Goal: Use online tool/utility: Utilize a website feature to perform a specific function

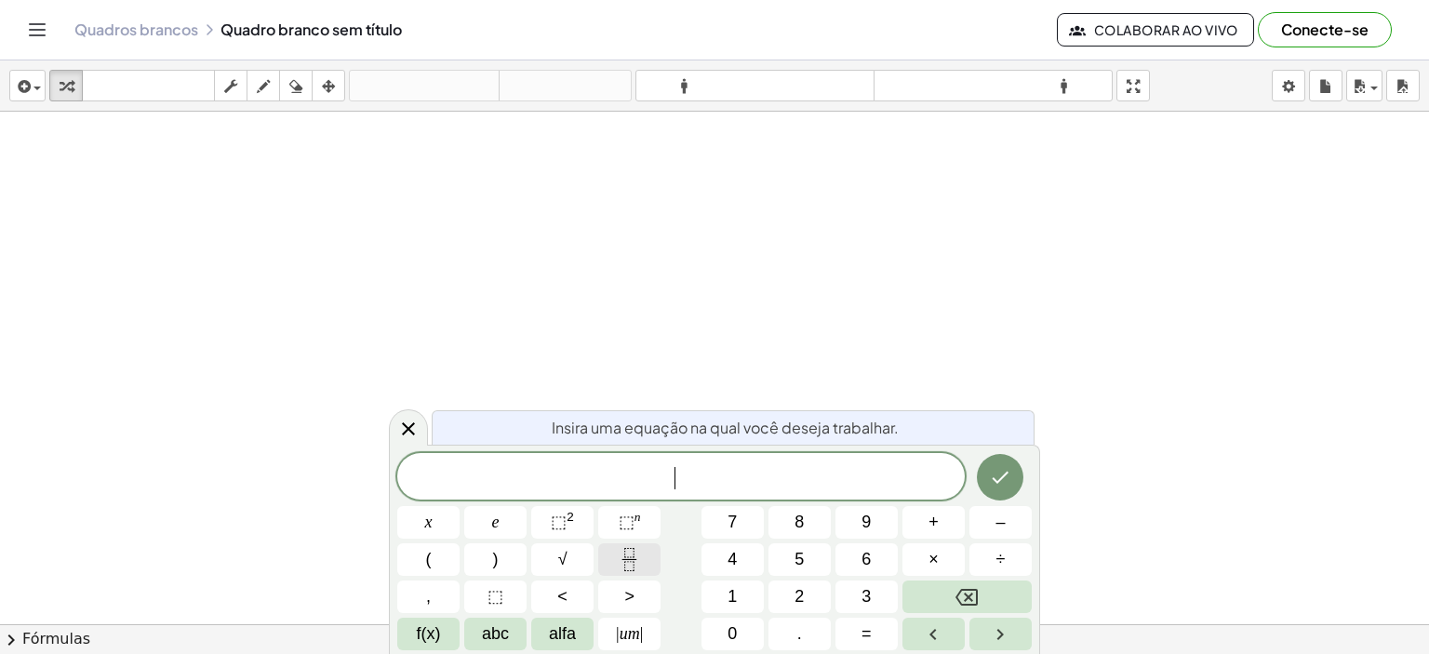
click at [631, 557] on icon "Fração" at bounding box center [629, 559] width 23 height 23
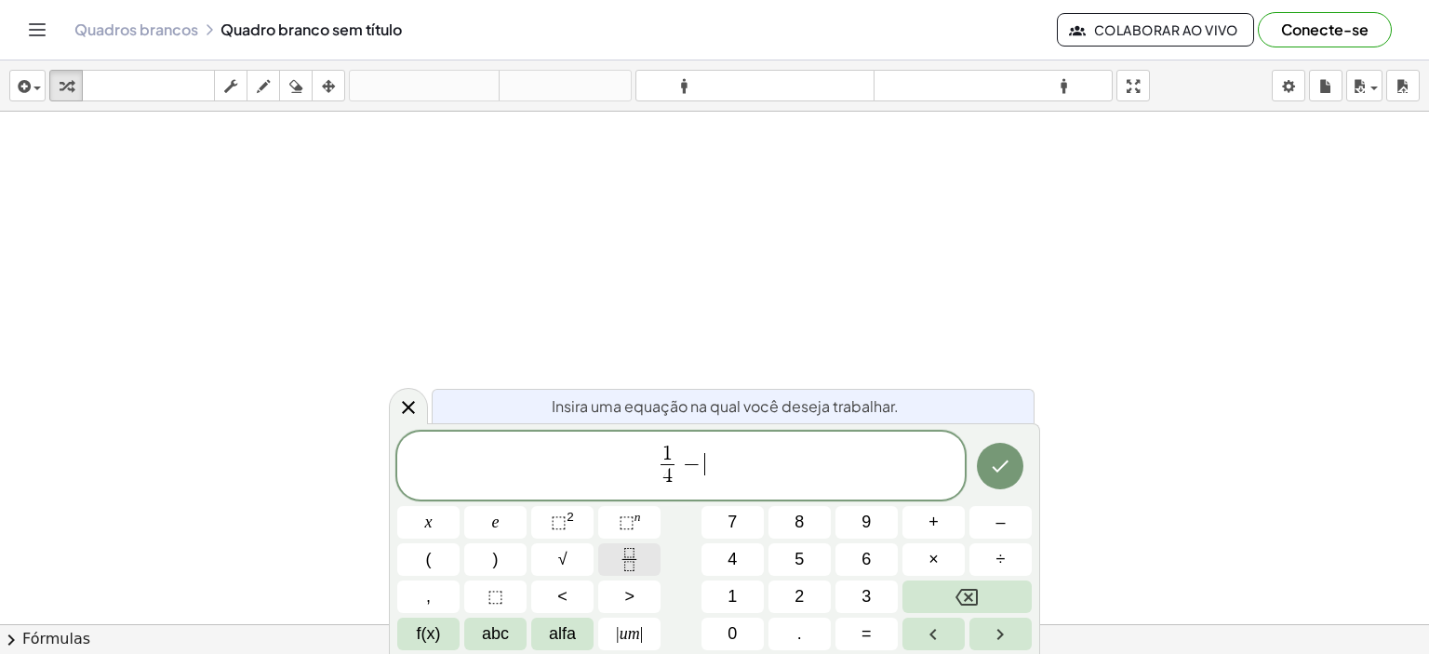
click at [624, 557] on icon "Fração" at bounding box center [629, 559] width 23 height 23
click at [1009, 464] on icon "Feito" at bounding box center [1000, 466] width 22 height 22
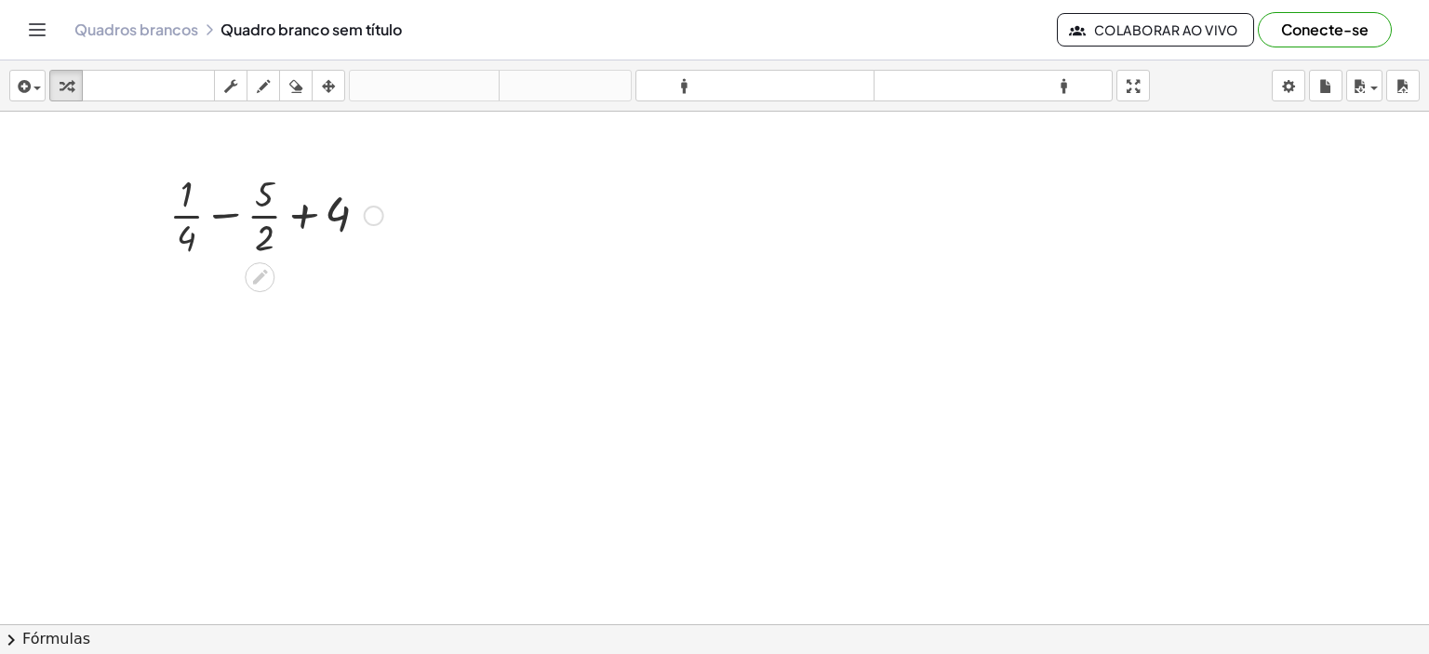
click at [225, 213] on div at bounding box center [276, 214] width 233 height 93
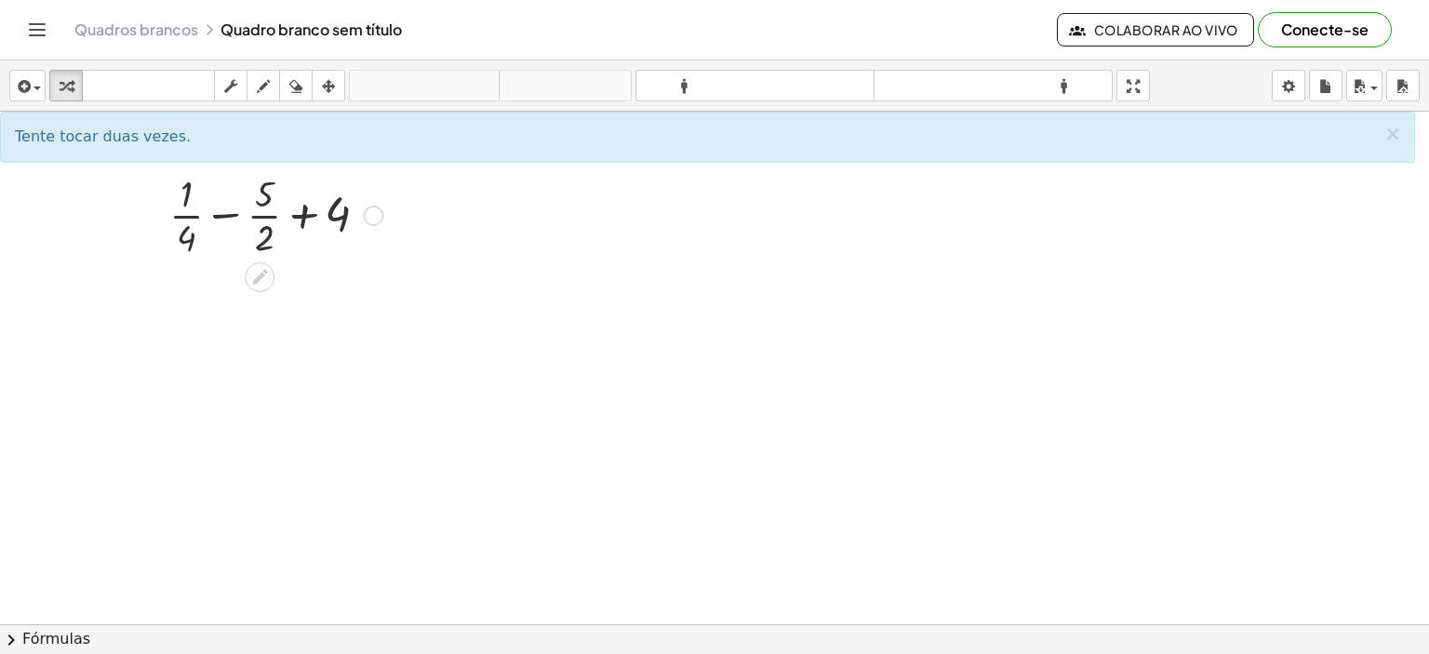
click at [300, 210] on div at bounding box center [276, 214] width 233 height 93
click at [226, 211] on div at bounding box center [276, 214] width 233 height 93
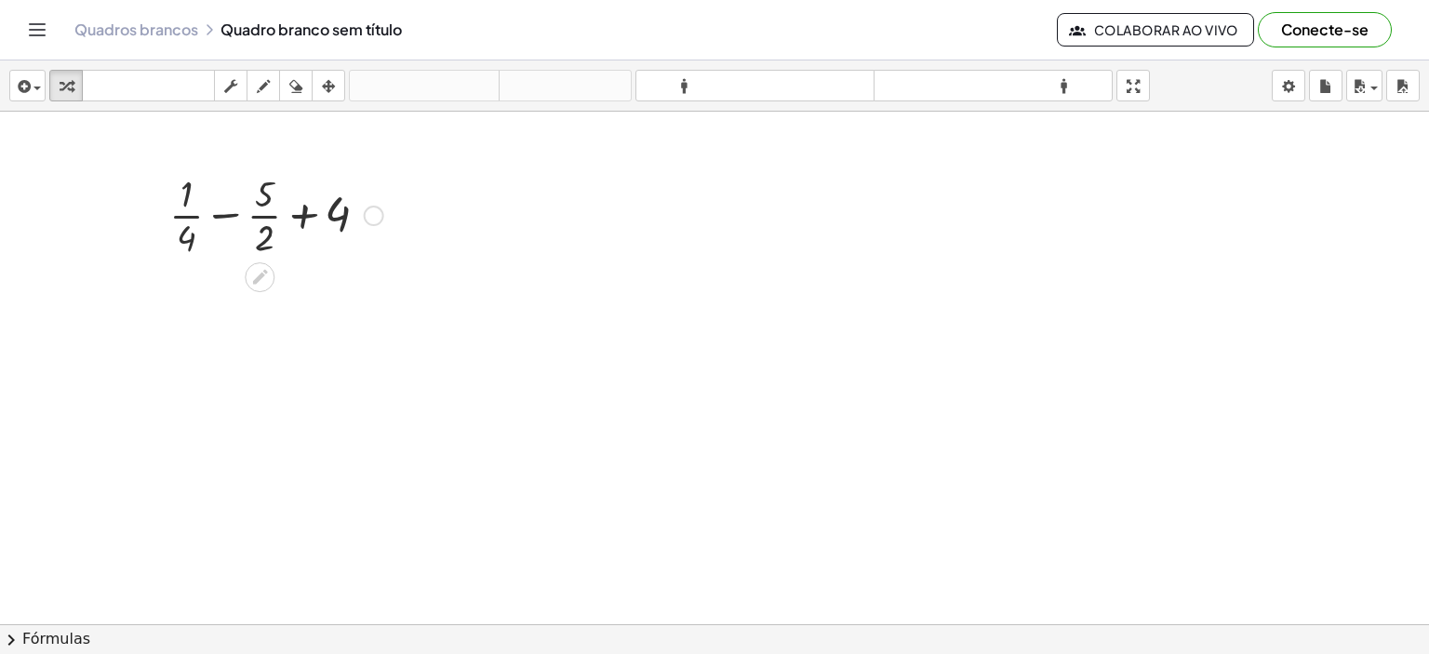
click at [226, 211] on div at bounding box center [276, 214] width 233 height 93
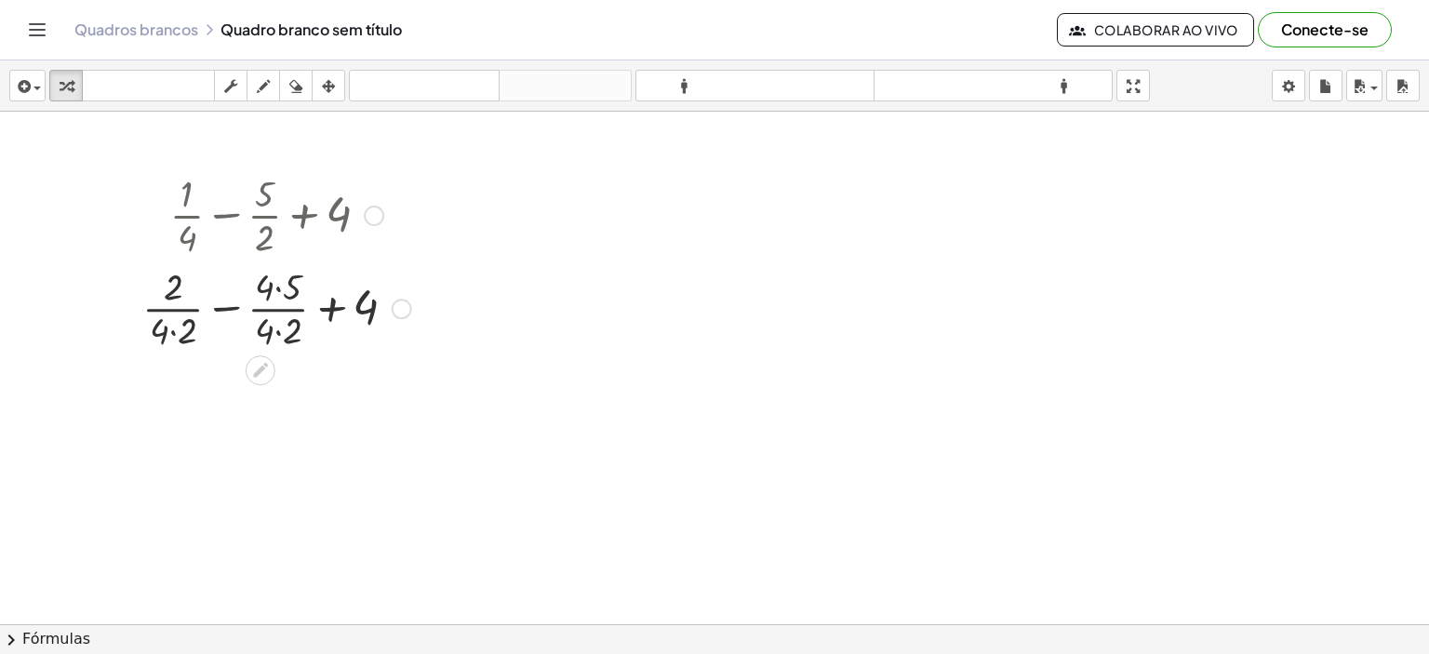
click at [174, 330] on div at bounding box center [277, 307] width 288 height 93
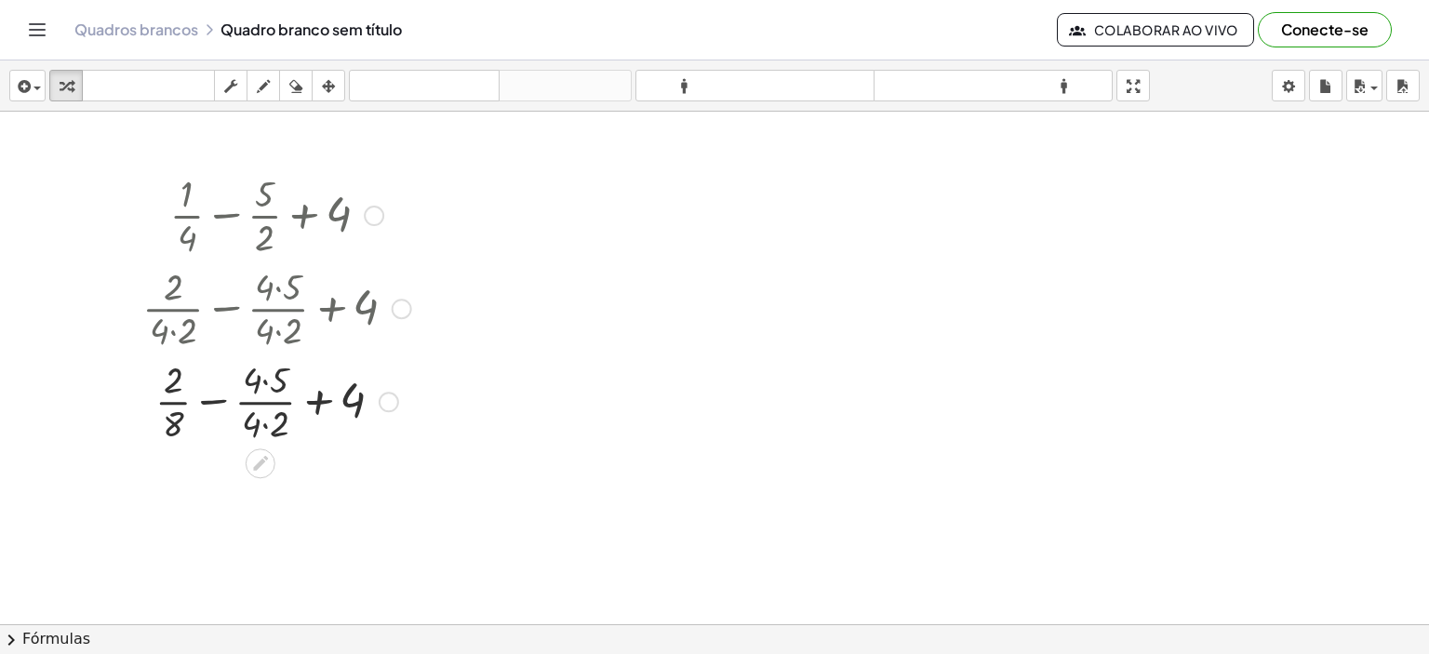
click at [263, 422] on div at bounding box center [277, 400] width 288 height 93
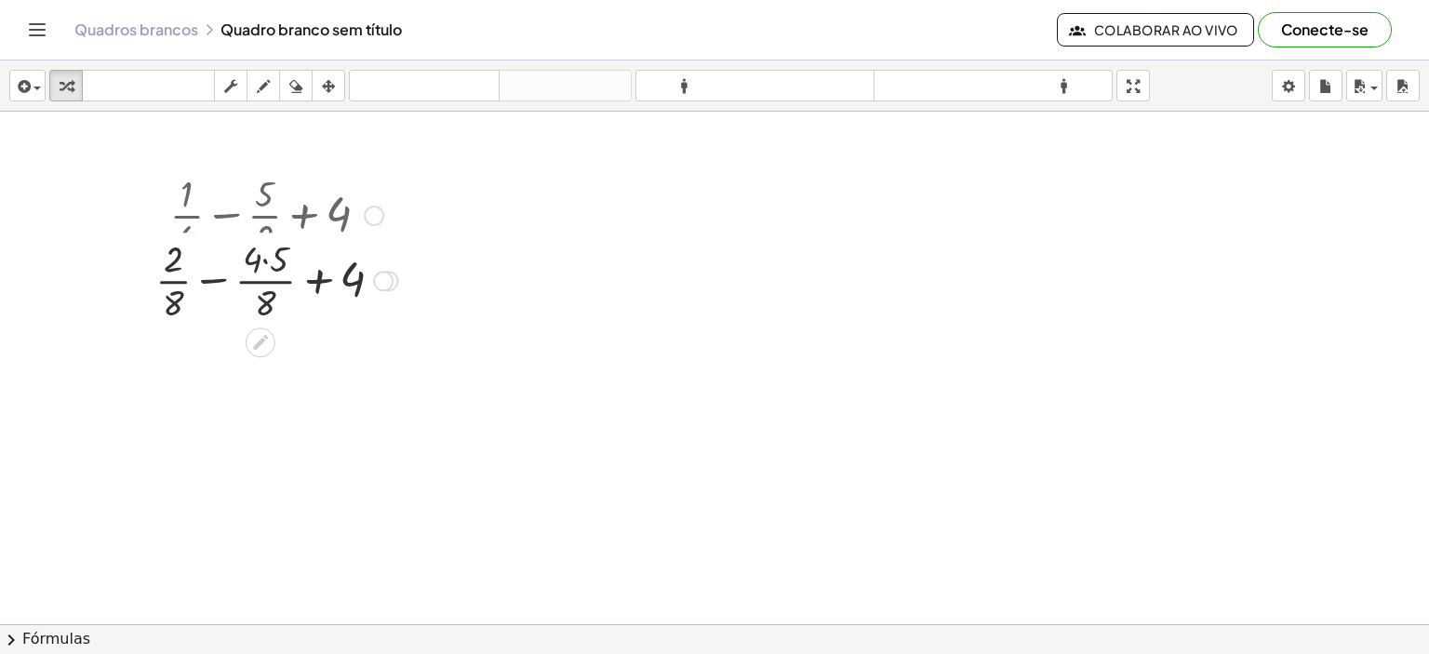
drag, startPoint x: 385, startPoint y: 403, endPoint x: 384, endPoint y: 274, distance: 129.4
click at [384, 274] on div at bounding box center [383, 281] width 20 height 20
click at [265, 287] on div at bounding box center [277, 307] width 262 height 93
click at [217, 306] on div at bounding box center [276, 307] width 251 height 93
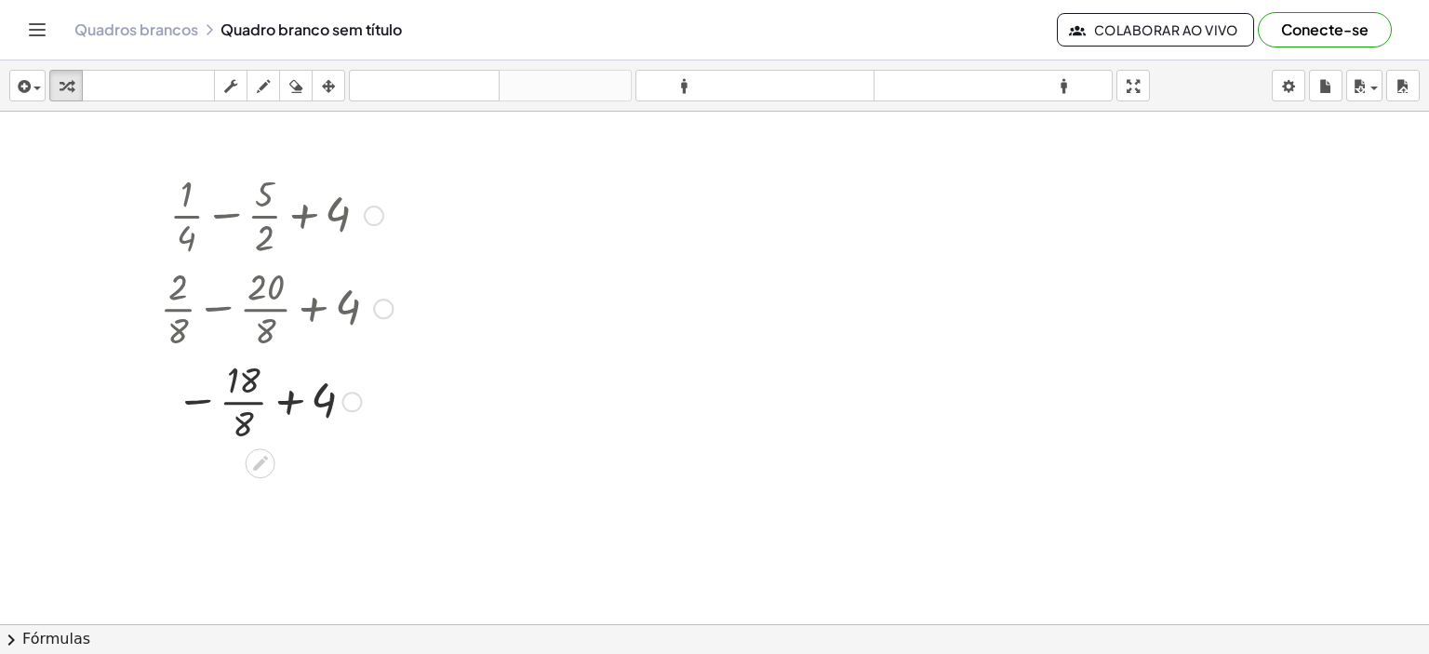
click at [288, 403] on div at bounding box center [276, 400] width 251 height 93
click at [325, 475] on div at bounding box center [274, 493] width 255 height 93
click at [275, 493] on div at bounding box center [276, 493] width 251 height 93
click at [253, 494] on div at bounding box center [276, 493] width 251 height 93
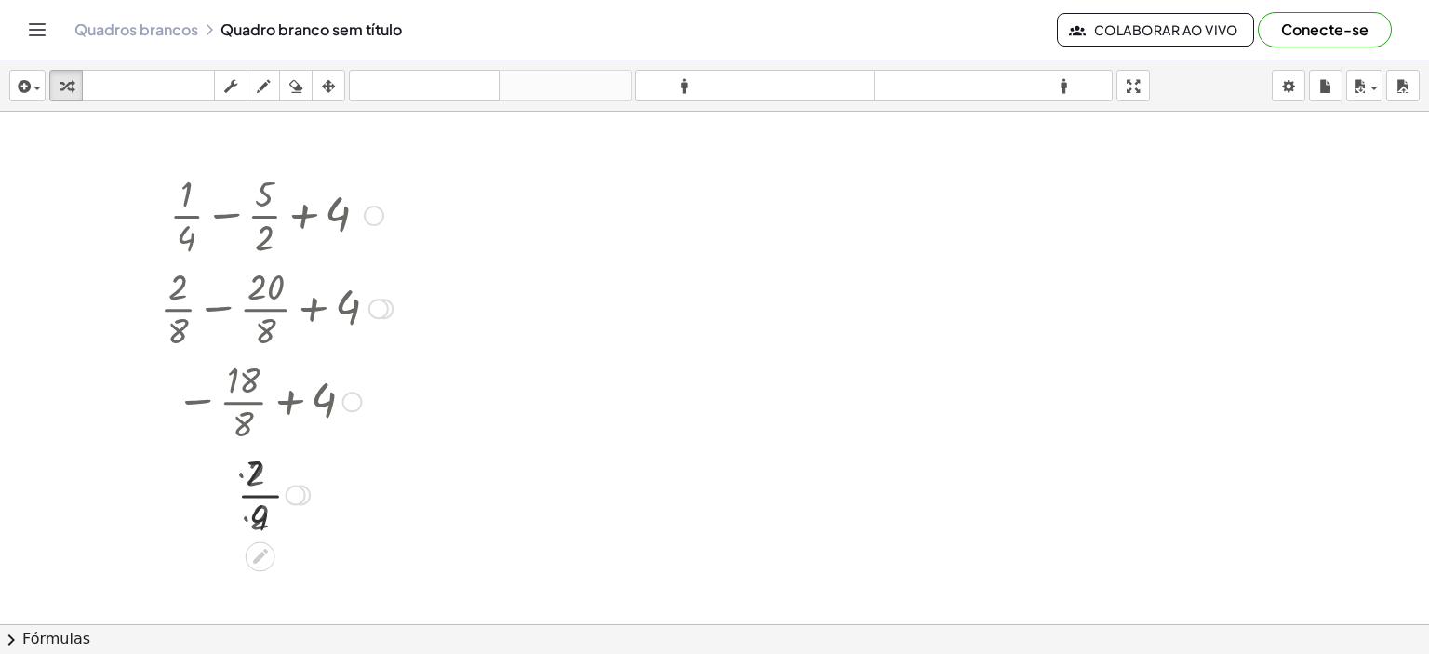
click at [253, 494] on div at bounding box center [276, 493] width 251 height 93
drag, startPoint x: 299, startPoint y: 495, endPoint x: 309, endPoint y: 516, distance: 22.9
click at [301, 498] on div at bounding box center [296, 495] width 20 height 20
click at [261, 495] on div "· 7 · 4" at bounding box center [261, 495] width 0 height 0
click at [309, 516] on div at bounding box center [276, 493] width 251 height 93
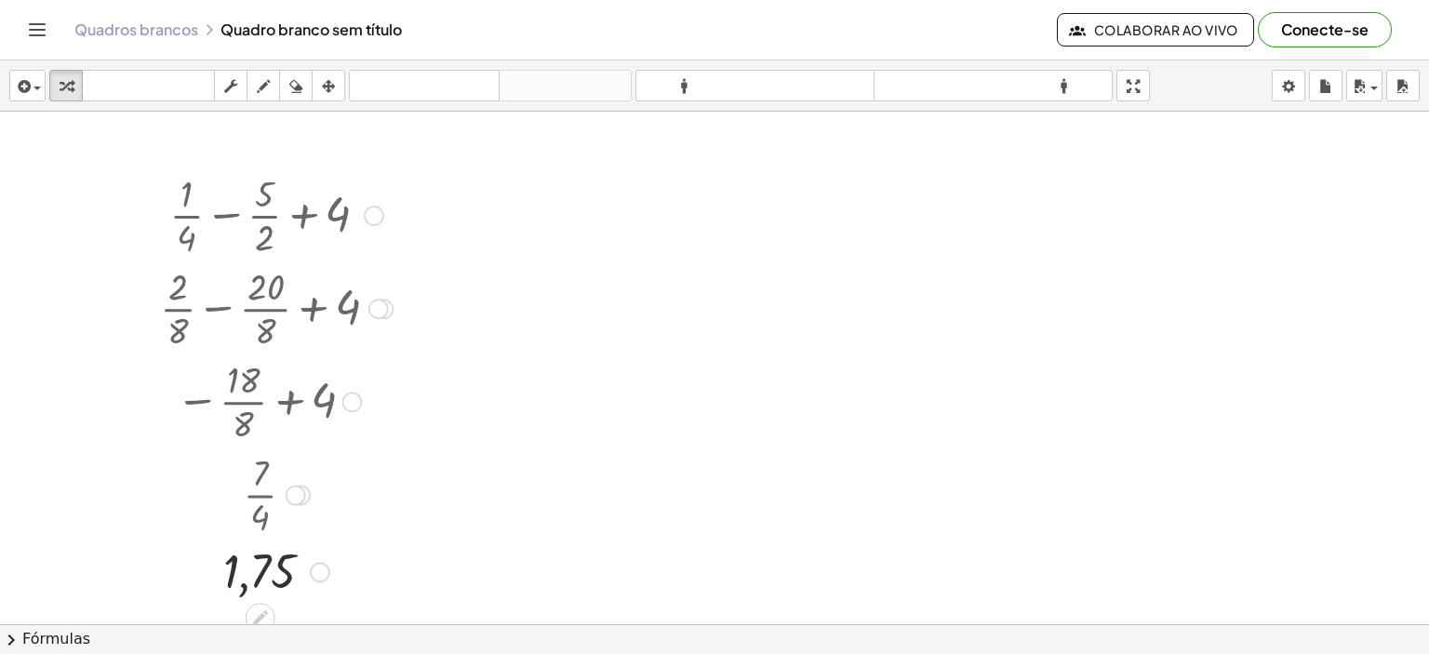
drag, startPoint x: 309, startPoint y: 516, endPoint x: 304, endPoint y: 507, distance: 9.6
click at [306, 514] on div at bounding box center [276, 493] width 251 height 93
click at [303, 505] on div at bounding box center [276, 493] width 251 height 93
drag, startPoint x: 298, startPoint y: 495, endPoint x: 300, endPoint y: 515, distance: 19.6
click at [300, 502] on div "Go back to this line Copy line as LaTeX Copy derivation as LaTeX" at bounding box center [296, 495] width 20 height 20
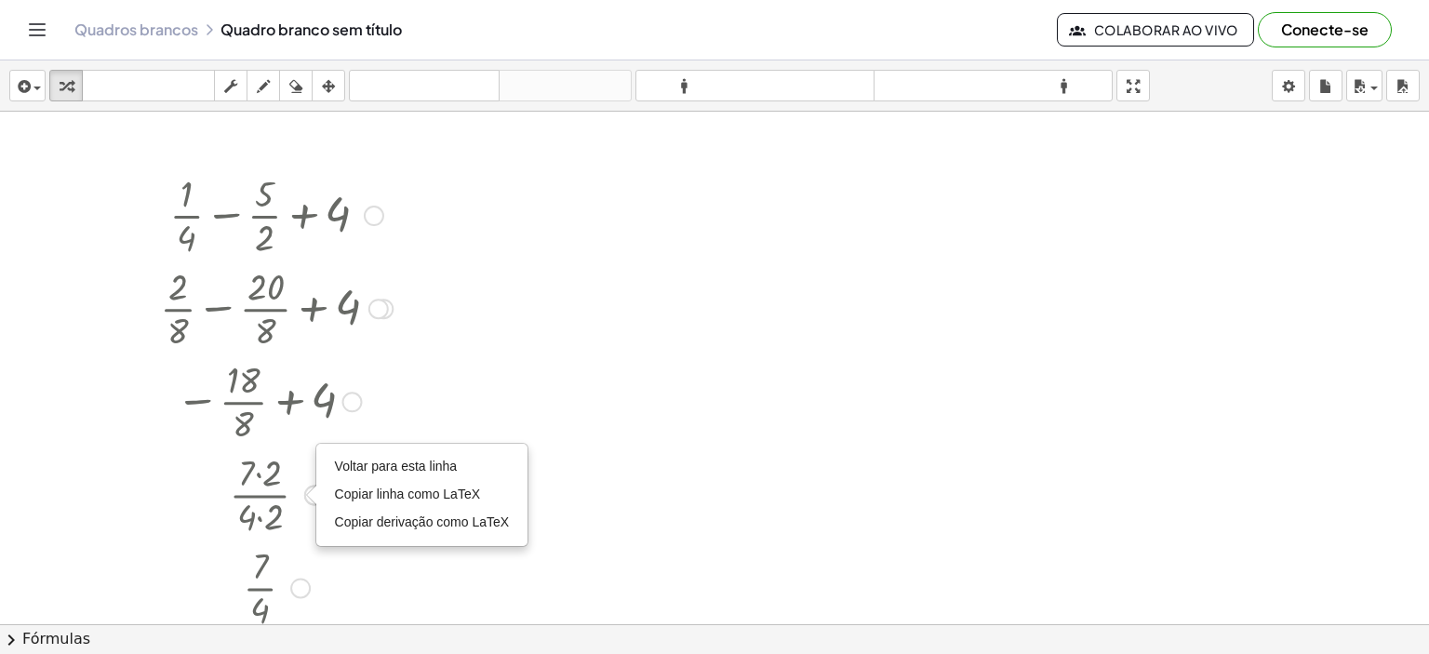
drag, startPoint x: 300, startPoint y: 515, endPoint x: 294, endPoint y: 596, distance: 81.2
click at [261, 588] on div "· 7 · 4 Voltar para esta linha Copiar linha como LaTeX Copiar derivação como La…" at bounding box center [261, 588] width 0 height 0
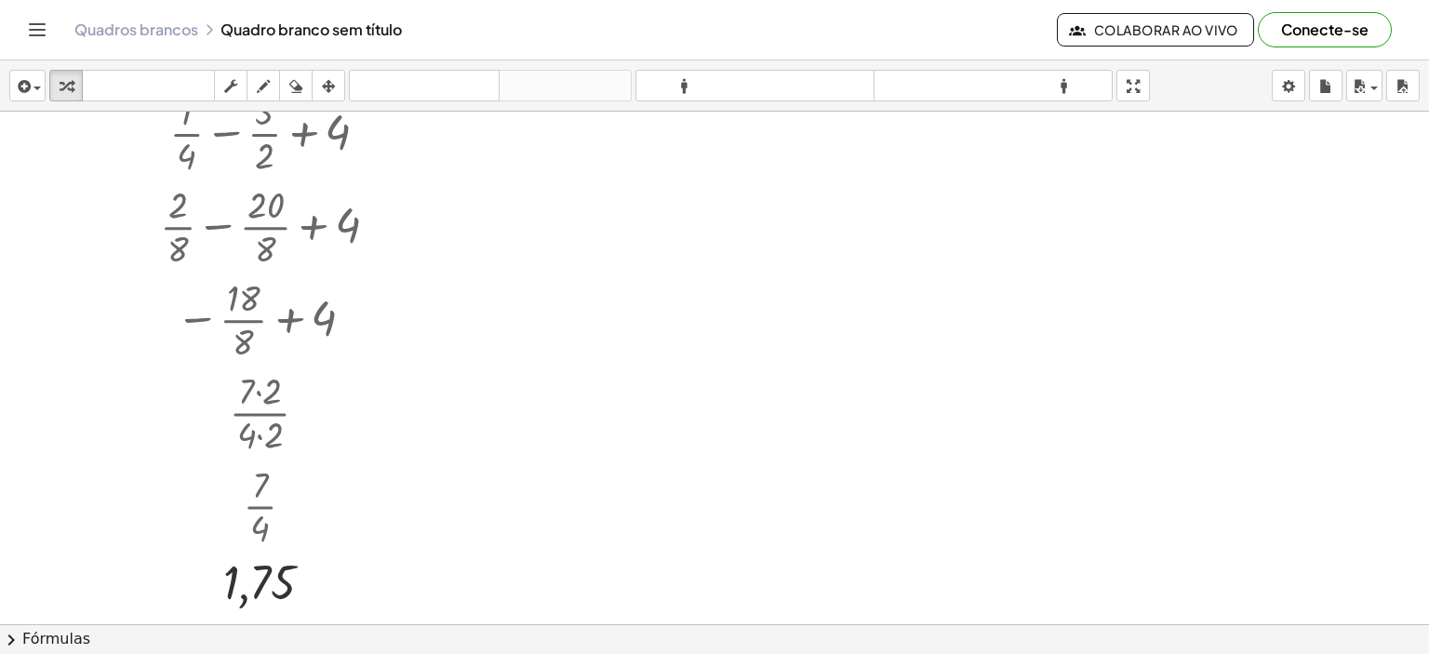
scroll to position [279, 0]
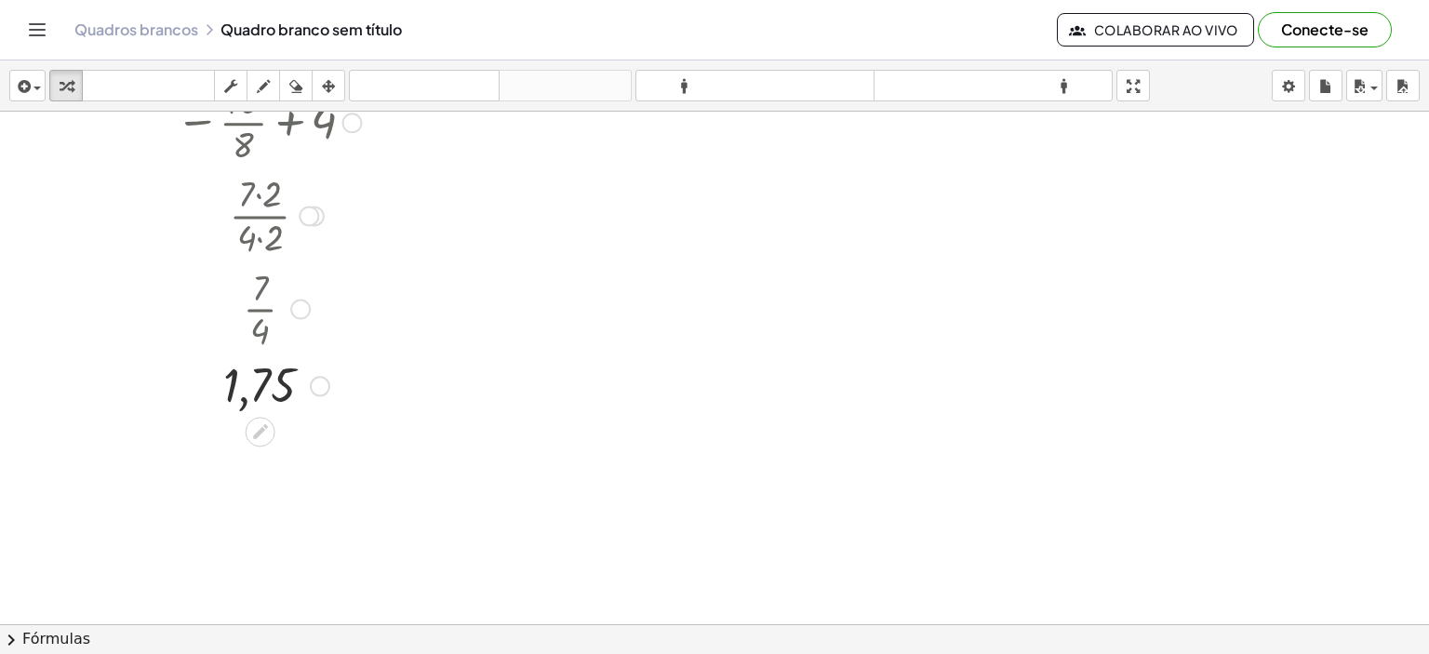
click at [302, 307] on div at bounding box center [300, 309] width 20 height 20
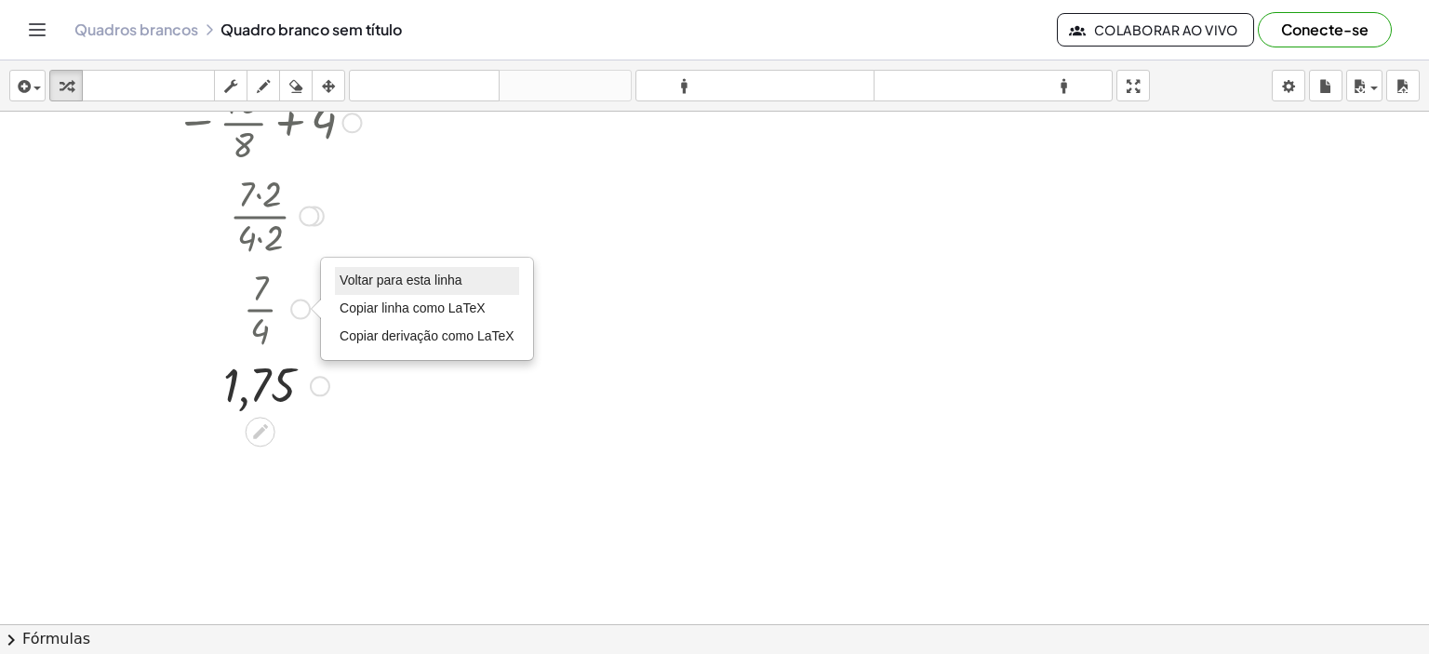
click at [364, 273] on font "Voltar para esta linha" at bounding box center [401, 280] width 123 height 15
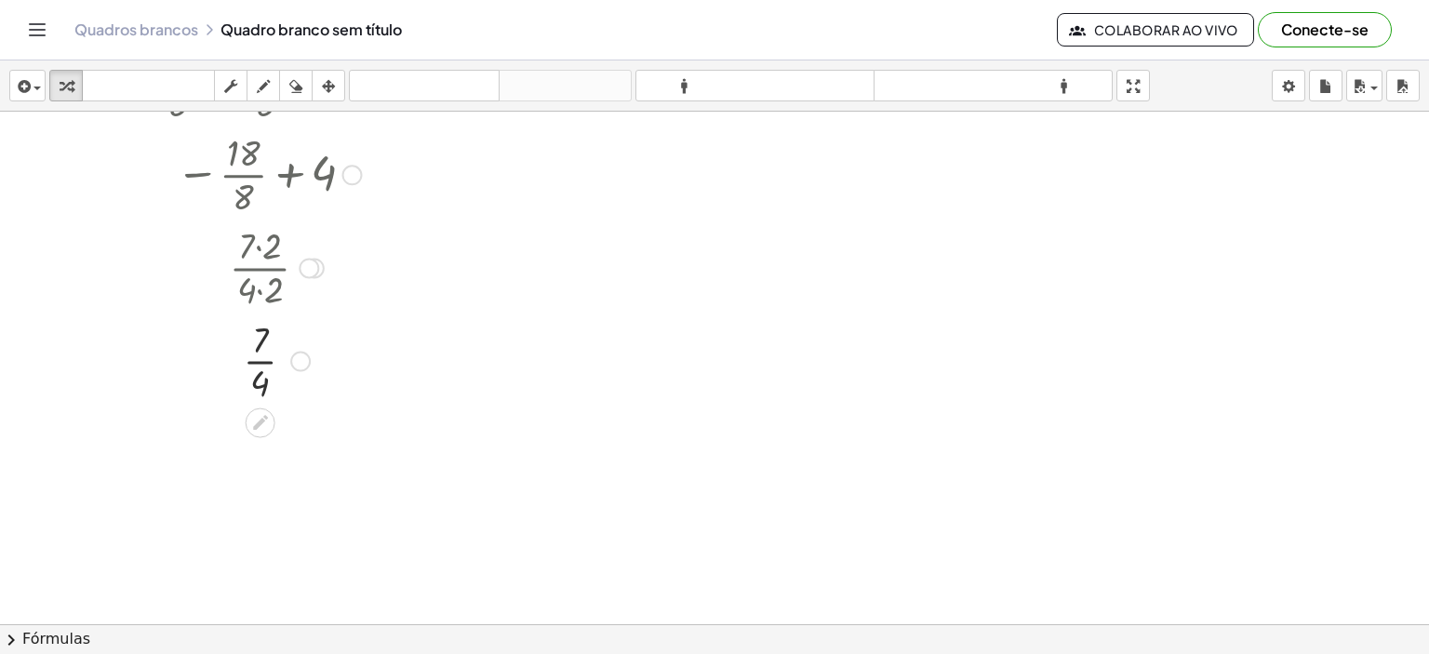
scroll to position [0, 0]
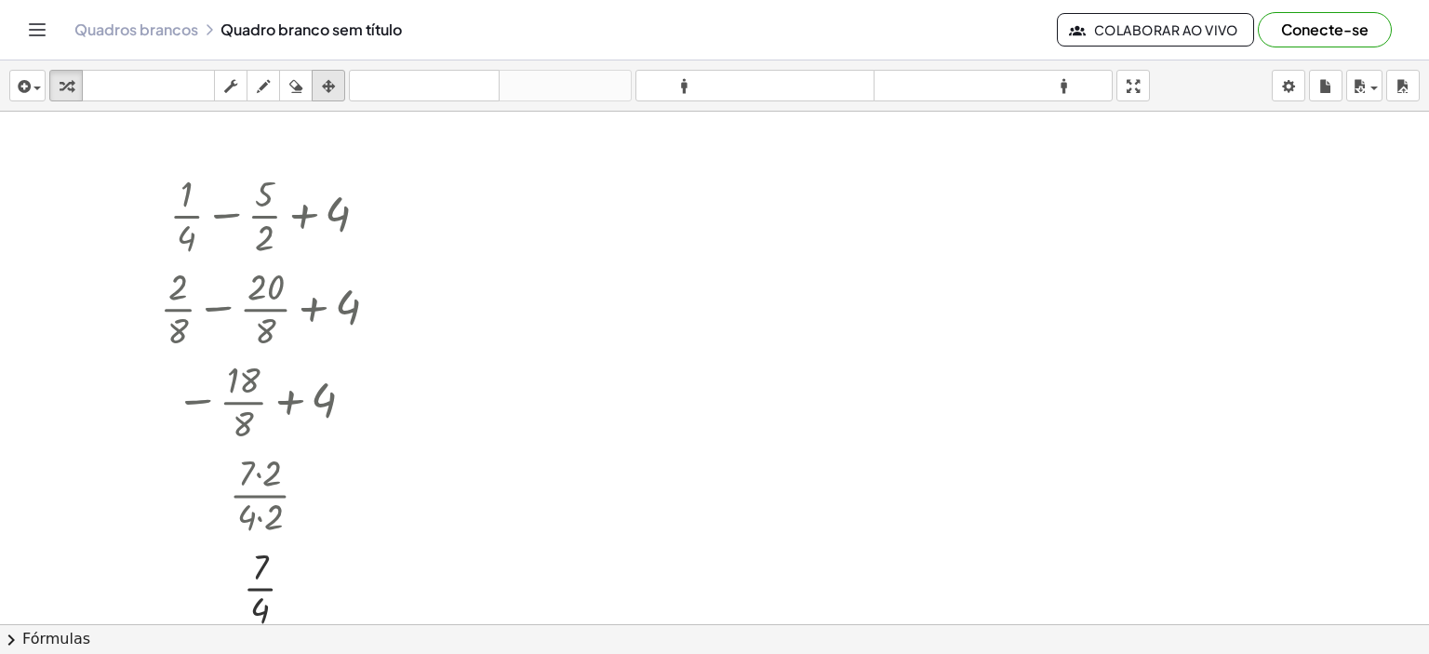
click at [328, 82] on icon "button" at bounding box center [328, 86] width 13 height 22
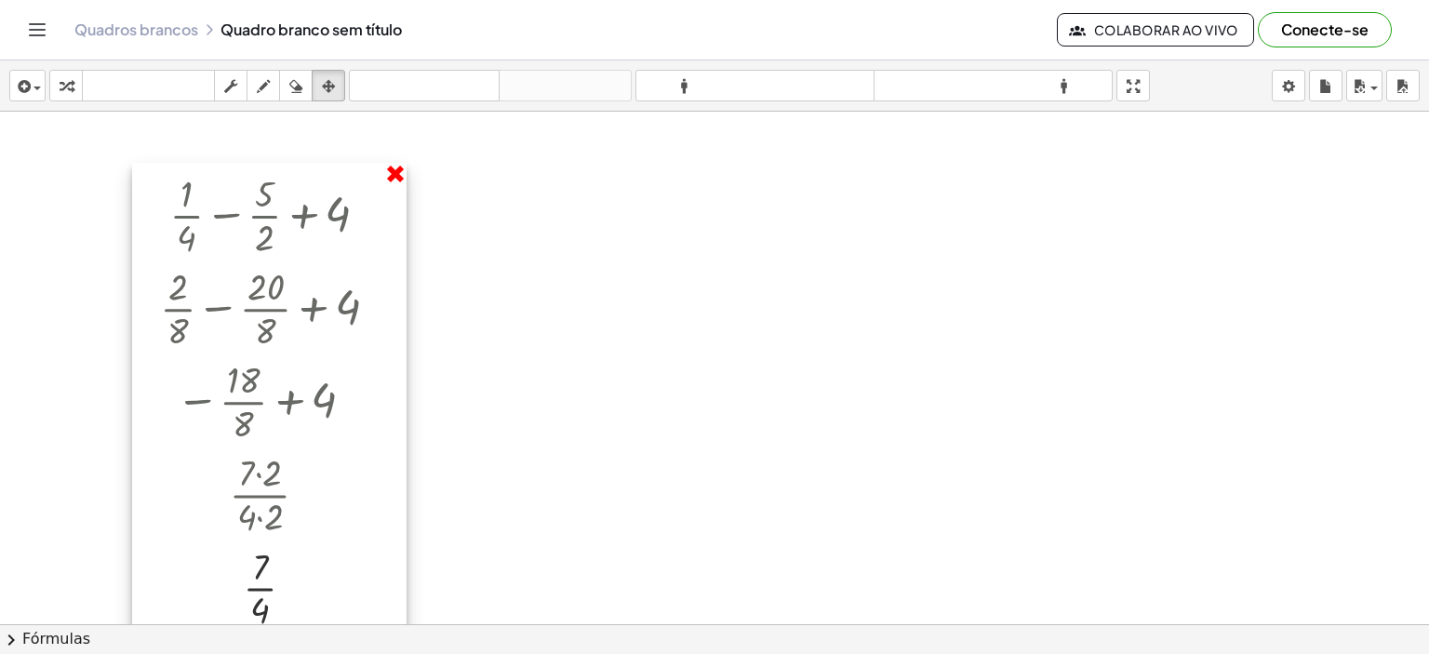
click at [397, 175] on div at bounding box center [714, 625] width 1429 height 1026
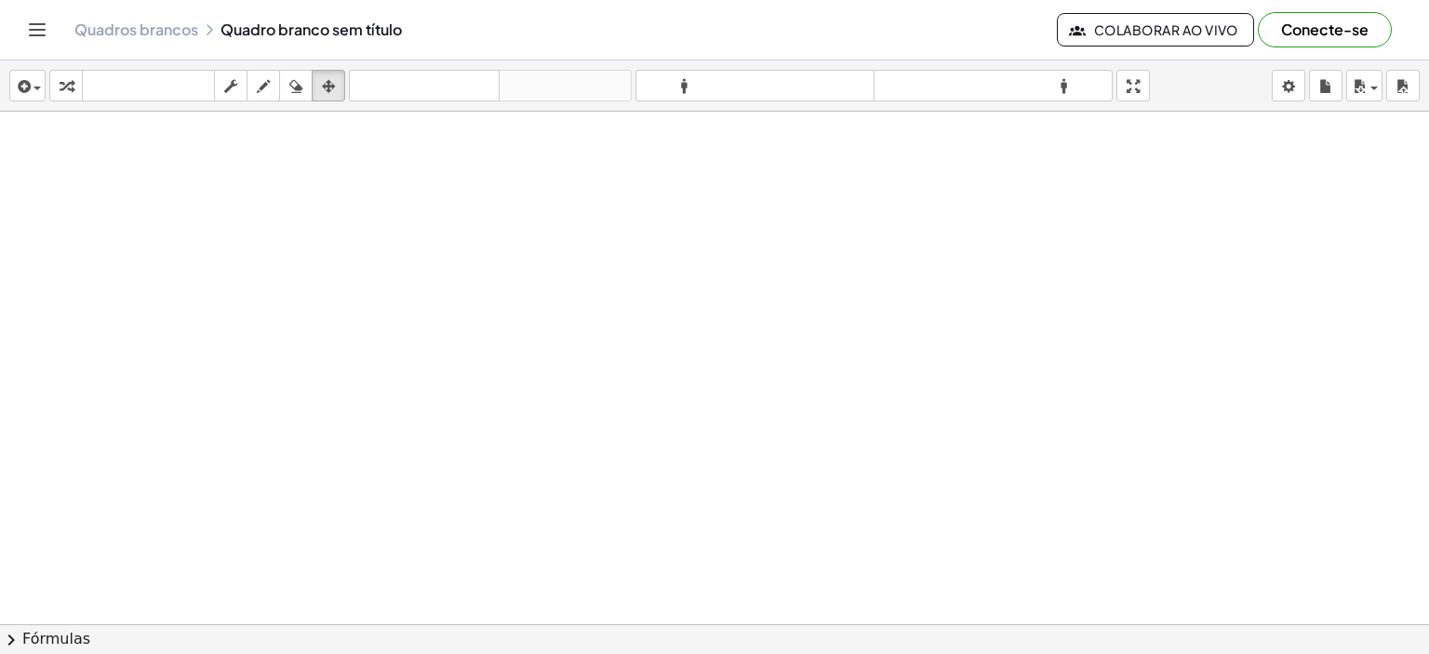
click at [699, 333] on div at bounding box center [714, 625] width 1429 height 1026
click at [60, 86] on icon "button" at bounding box center [66, 86] width 13 height 22
click at [644, 445] on div at bounding box center [714, 625] width 1429 height 1026
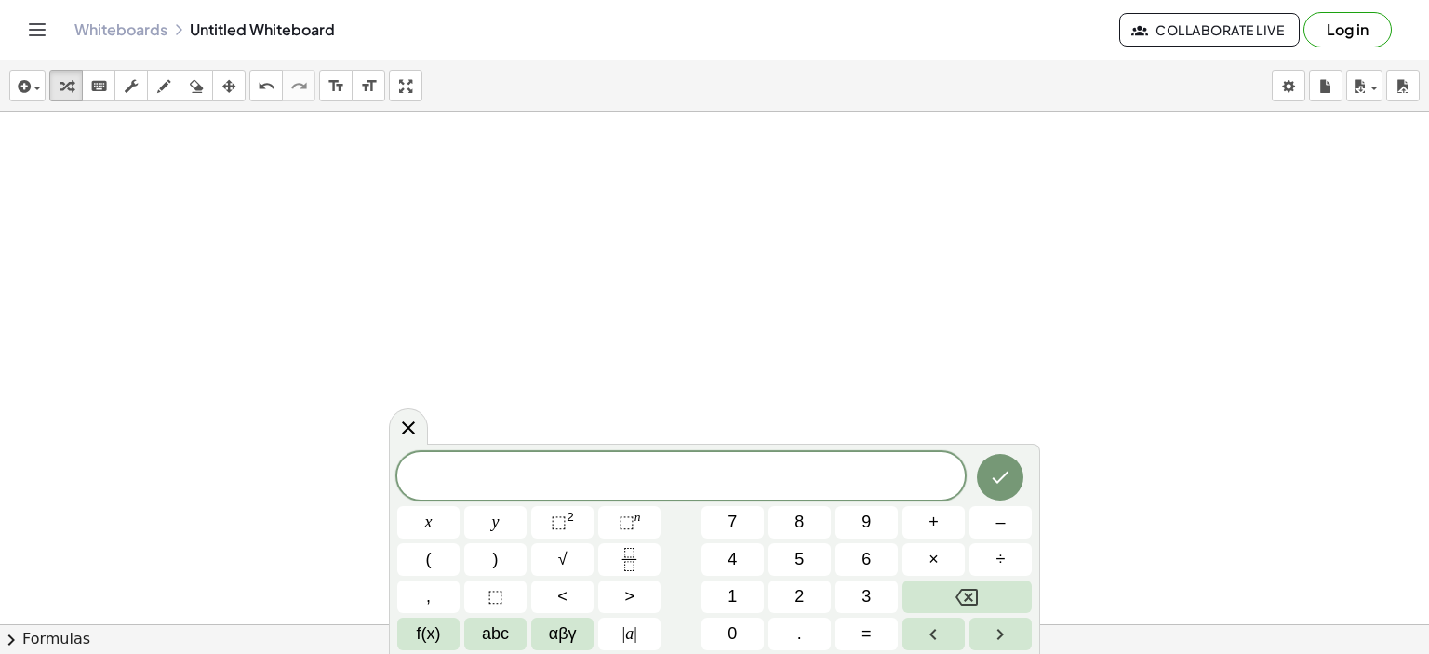
click at [638, 353] on div at bounding box center [714, 625] width 1429 height 1026
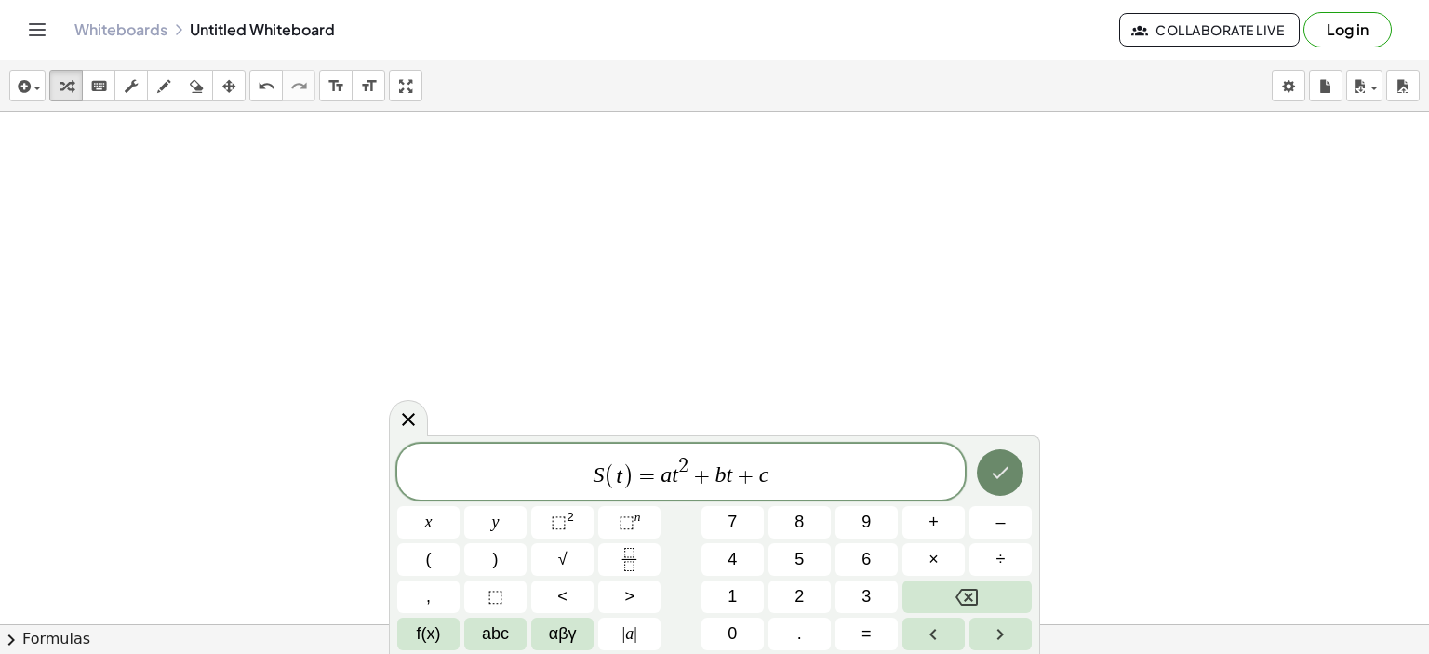
click at [998, 472] on icon "Done" at bounding box center [1000, 473] width 22 height 22
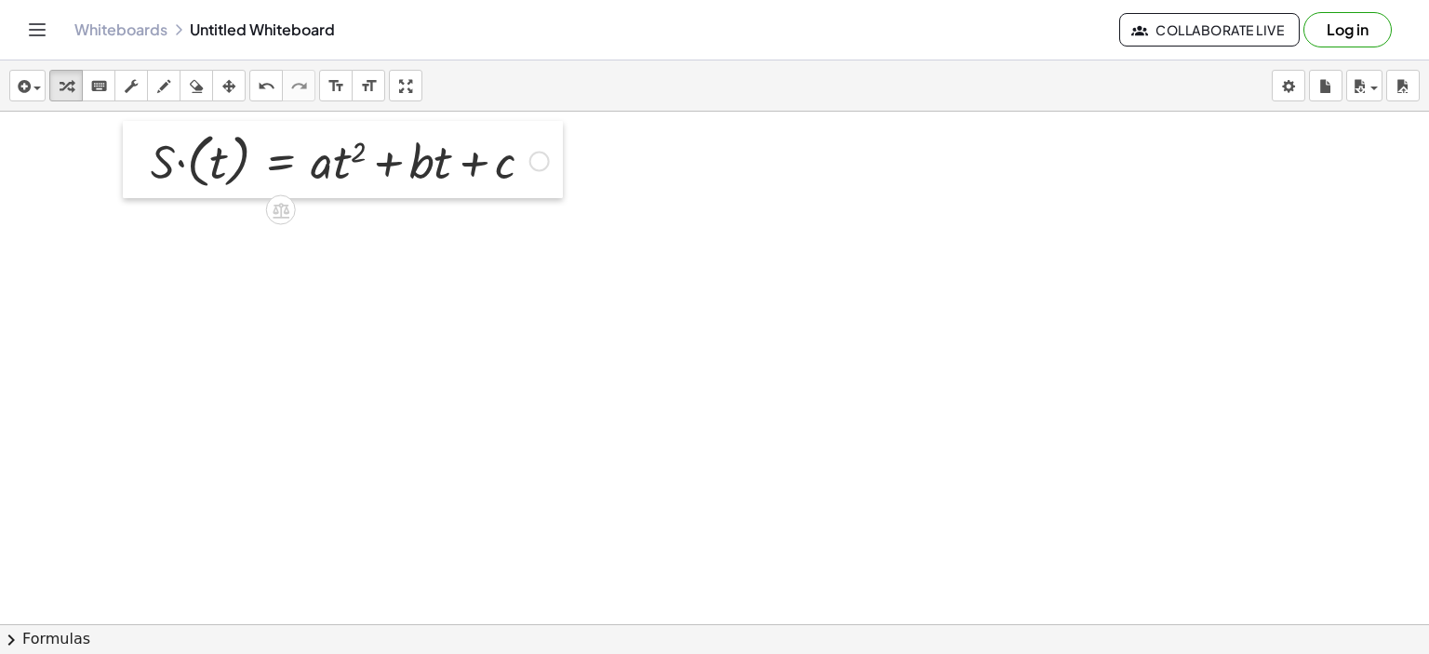
drag, startPoint x: 659, startPoint y: 380, endPoint x: 143, endPoint y: 147, distance: 565.6
click at [143, 147] on div at bounding box center [137, 159] width 28 height 77
click at [538, 166] on div at bounding box center [540, 161] width 20 height 20
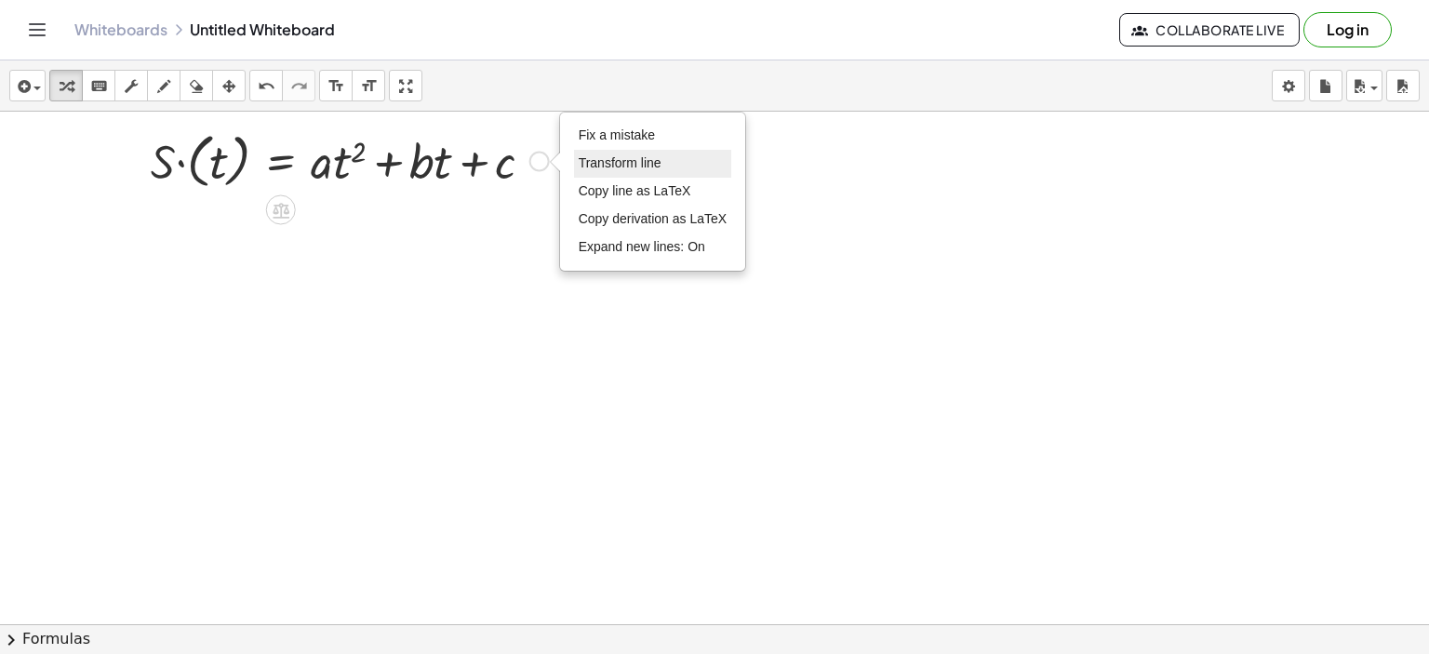
click at [630, 159] on span "Transform line" at bounding box center [620, 162] width 83 height 15
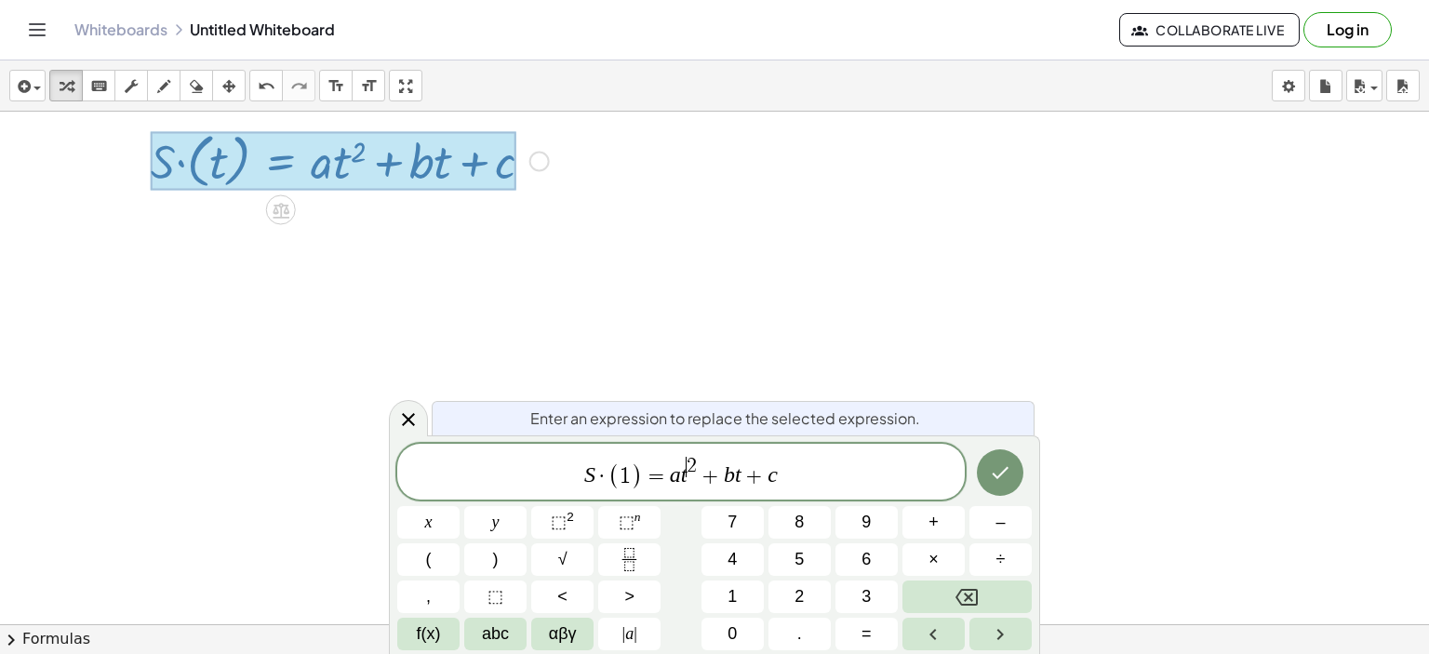
click at [689, 476] on span "2" at bounding box center [692, 466] width 10 height 20
click at [744, 483] on span "+" at bounding box center [757, 476] width 27 height 22
click at [801, 476] on span "S · ( 1 ) = a 1 2 + b 1 + c ​" at bounding box center [681, 473] width 568 height 36
click at [661, 481] on span "=" at bounding box center [651, 476] width 27 height 22
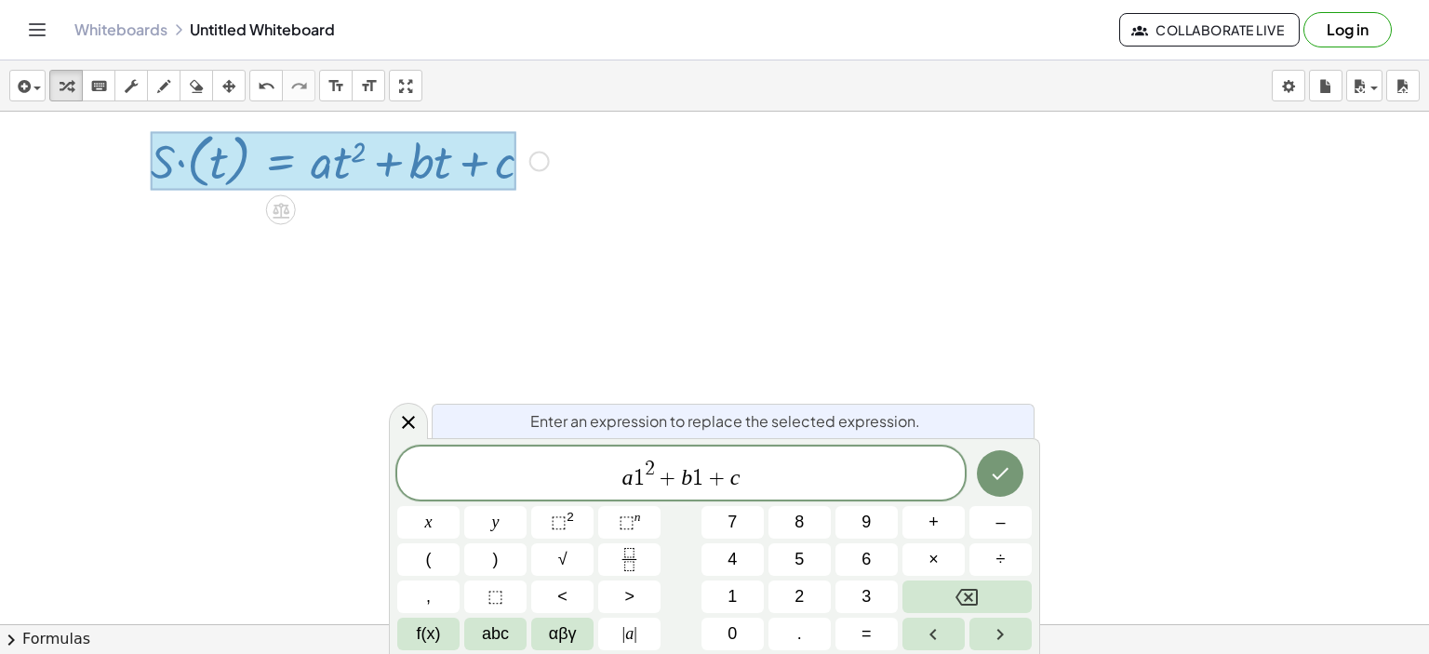
click at [761, 466] on span "​ a 1 2 + b 1 + c" at bounding box center [681, 475] width 568 height 34
click at [1004, 476] on icon "Done" at bounding box center [1000, 474] width 22 height 22
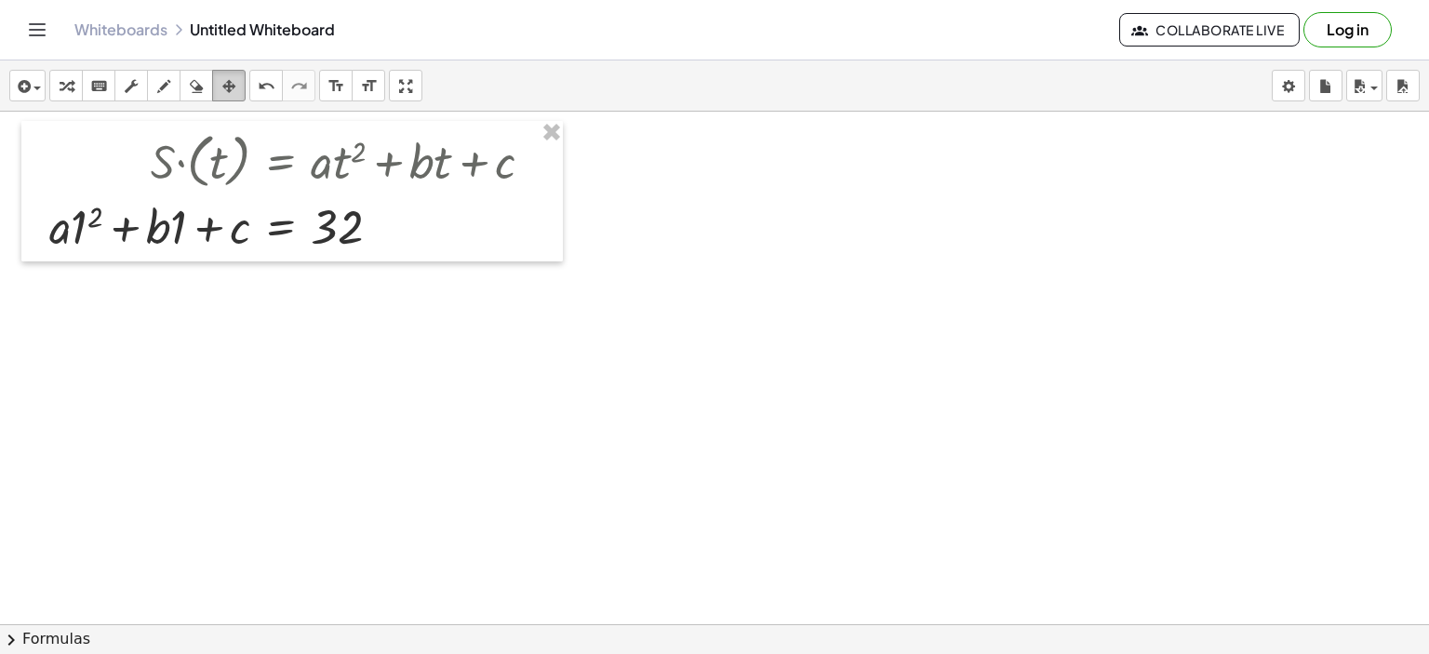
click at [224, 85] on icon "button" at bounding box center [228, 86] width 13 height 22
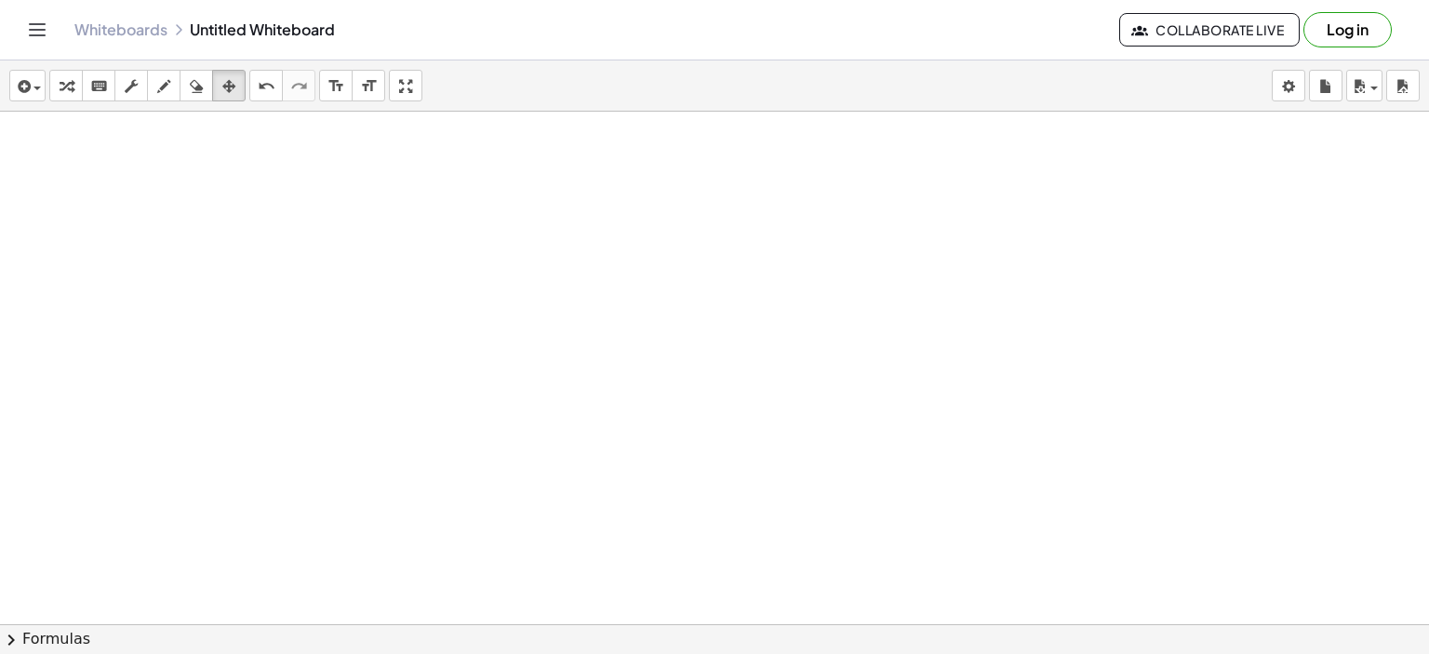
click at [596, 413] on div at bounding box center [714, 625] width 1429 height 1026
click at [64, 78] on icon "button" at bounding box center [66, 86] width 13 height 22
click at [651, 410] on div at bounding box center [714, 625] width 1429 height 1026
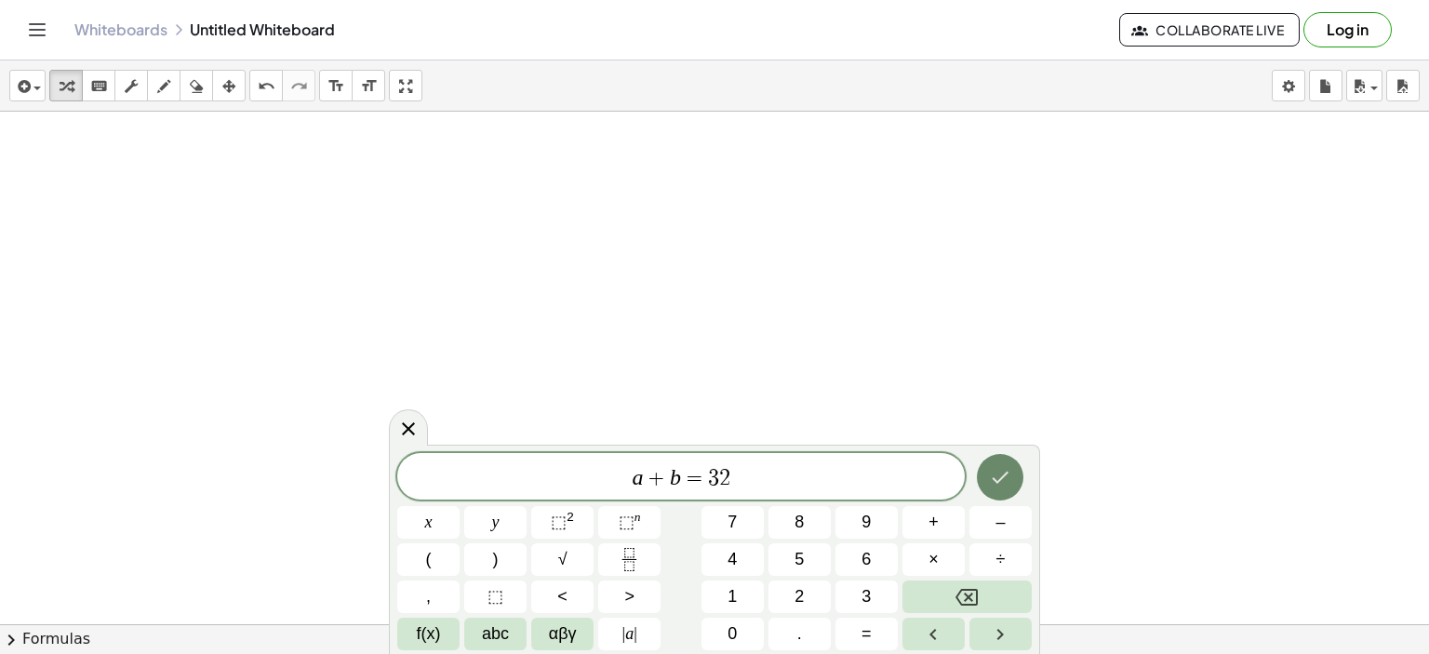
click at [999, 470] on icon "Done" at bounding box center [1000, 477] width 22 height 22
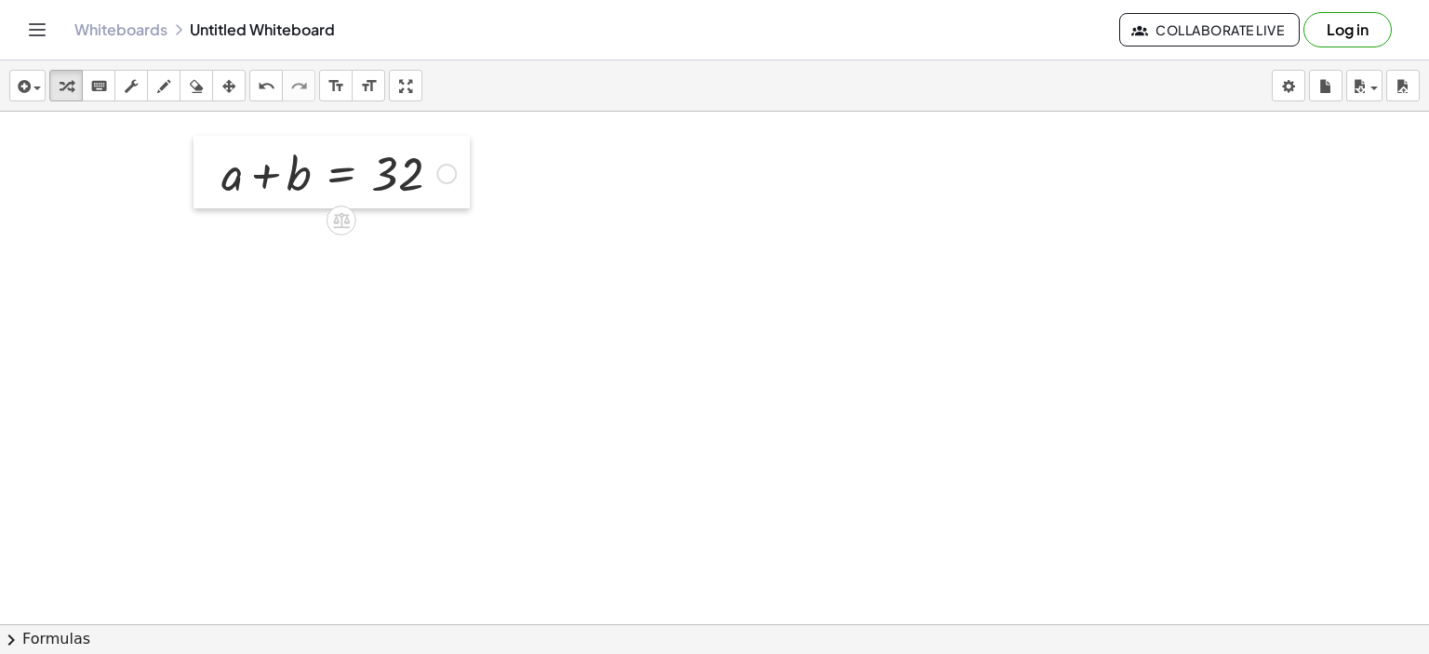
drag, startPoint x: 661, startPoint y: 445, endPoint x: 204, endPoint y: 169, distance: 533.5
click at [204, 169] on div at bounding box center [208, 172] width 28 height 73
click at [525, 368] on div at bounding box center [714, 625] width 1429 height 1026
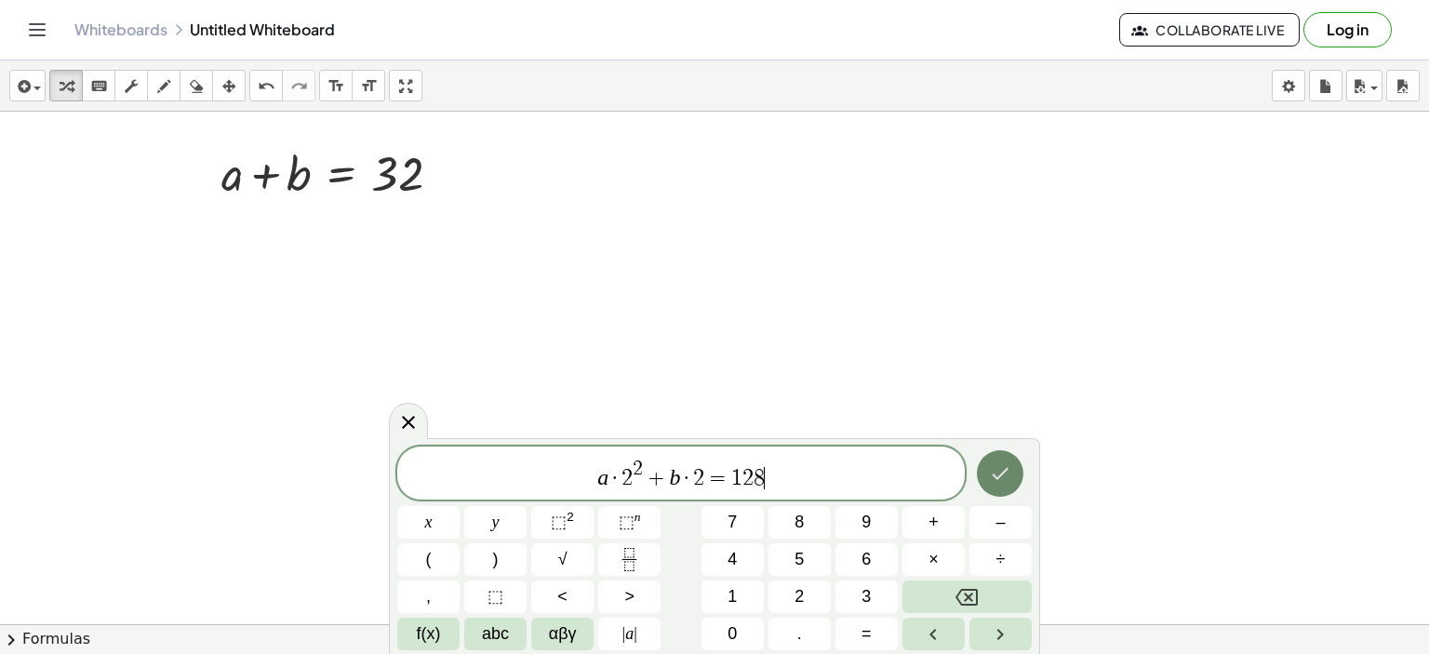
click at [1005, 484] on icon "Done" at bounding box center [1000, 474] width 22 height 22
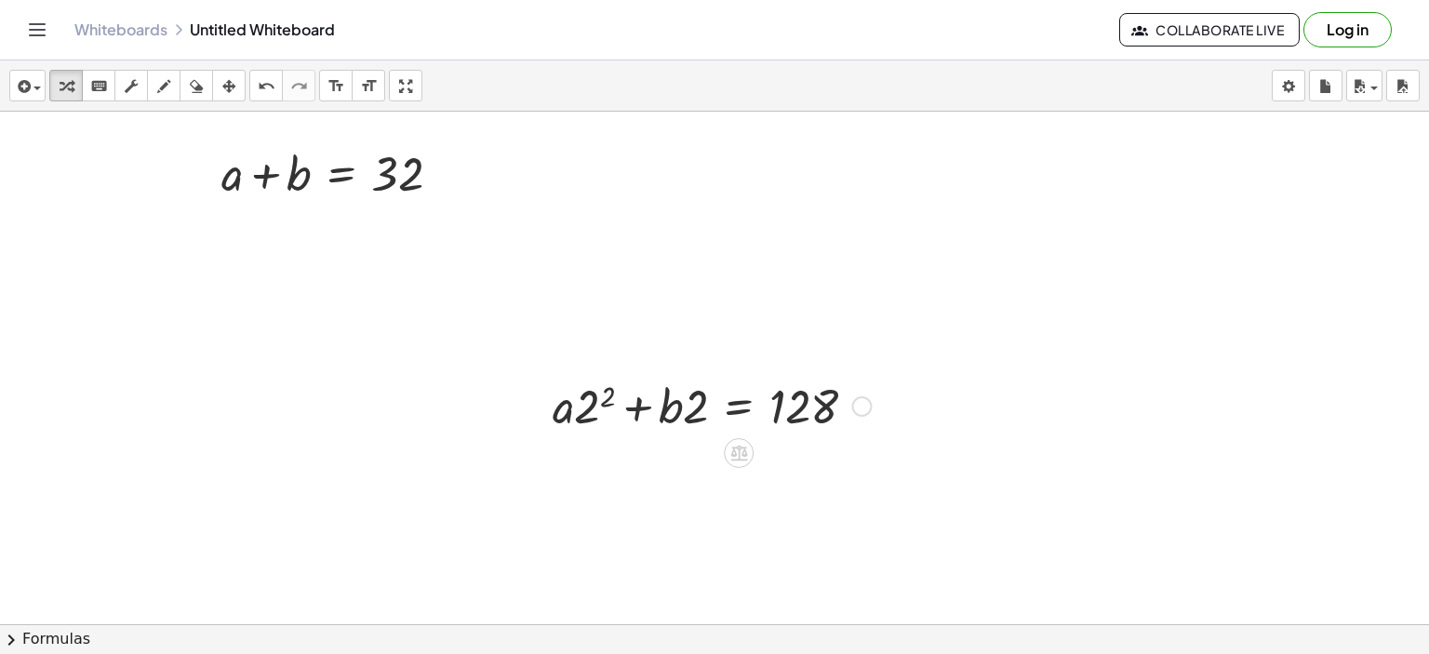
click at [606, 396] on div at bounding box center [711, 404] width 337 height 63
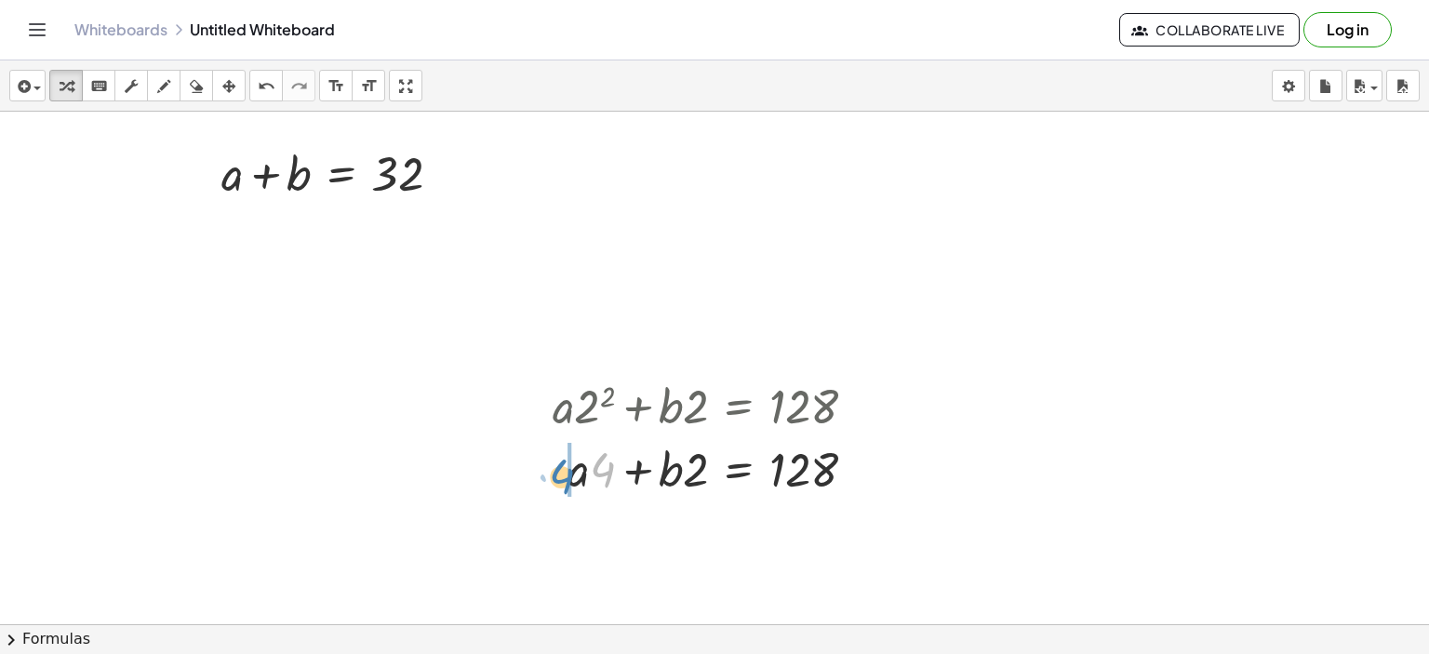
drag, startPoint x: 601, startPoint y: 473, endPoint x: 559, endPoint y: 479, distance: 42.4
click at [559, 479] on div at bounding box center [711, 467] width 337 height 63
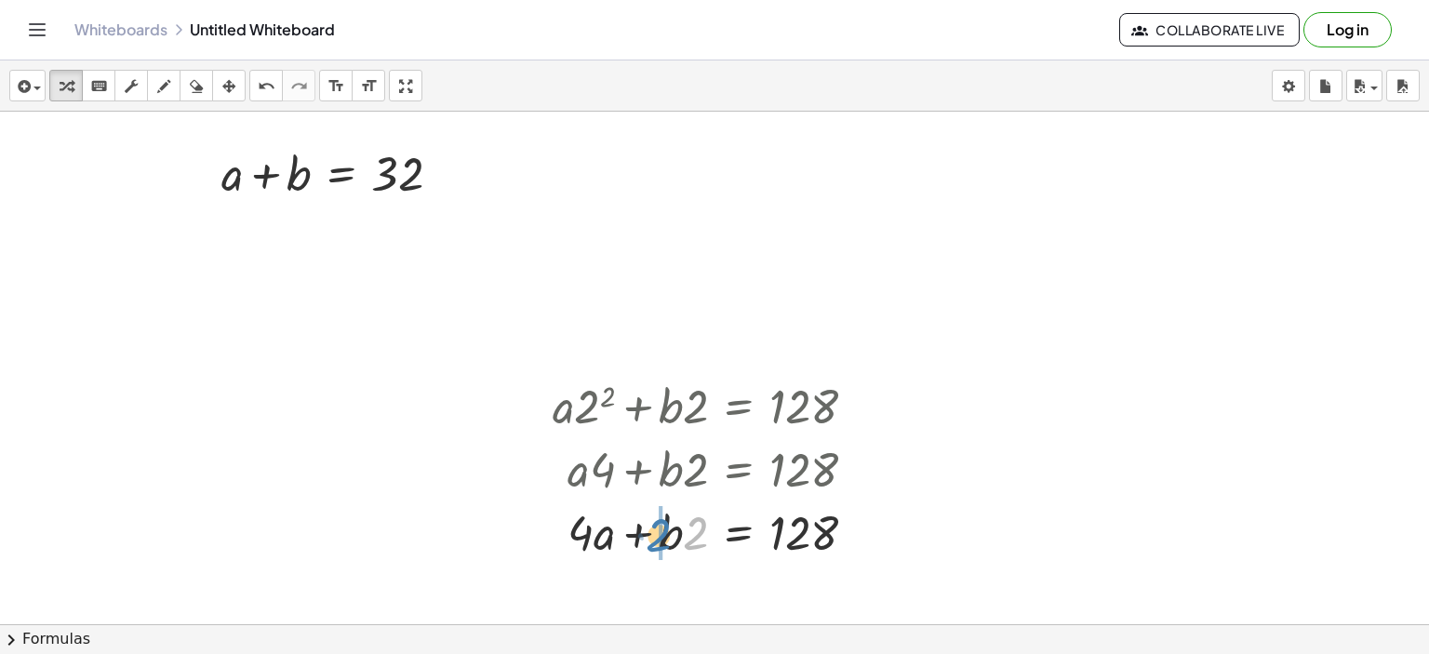
drag, startPoint x: 696, startPoint y: 531, endPoint x: 657, endPoint y: 533, distance: 39.1
click at [657, 533] on div at bounding box center [711, 531] width 337 height 63
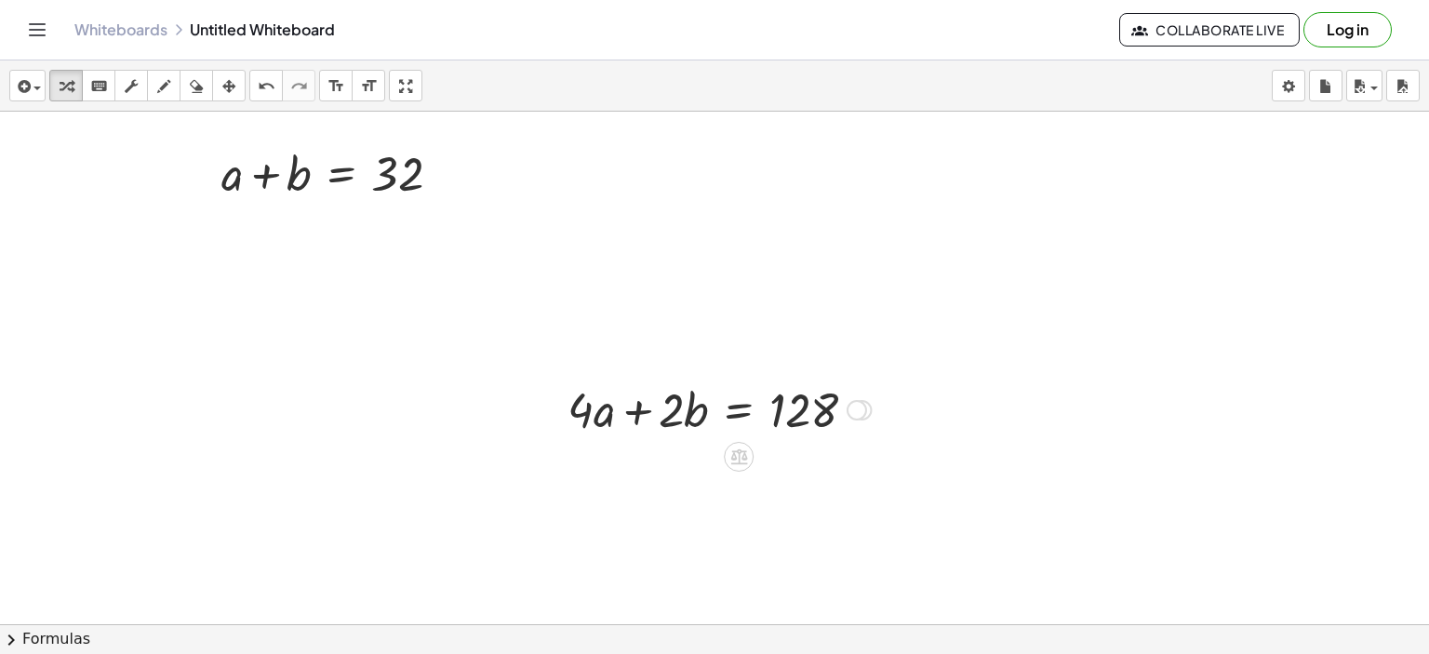
drag, startPoint x: 857, startPoint y: 534, endPoint x: 843, endPoint y: 405, distance: 130.1
click at [739, 410] on div "+ · a · + · b · 2 = 128 4" at bounding box center [739, 410] width 0 height 0
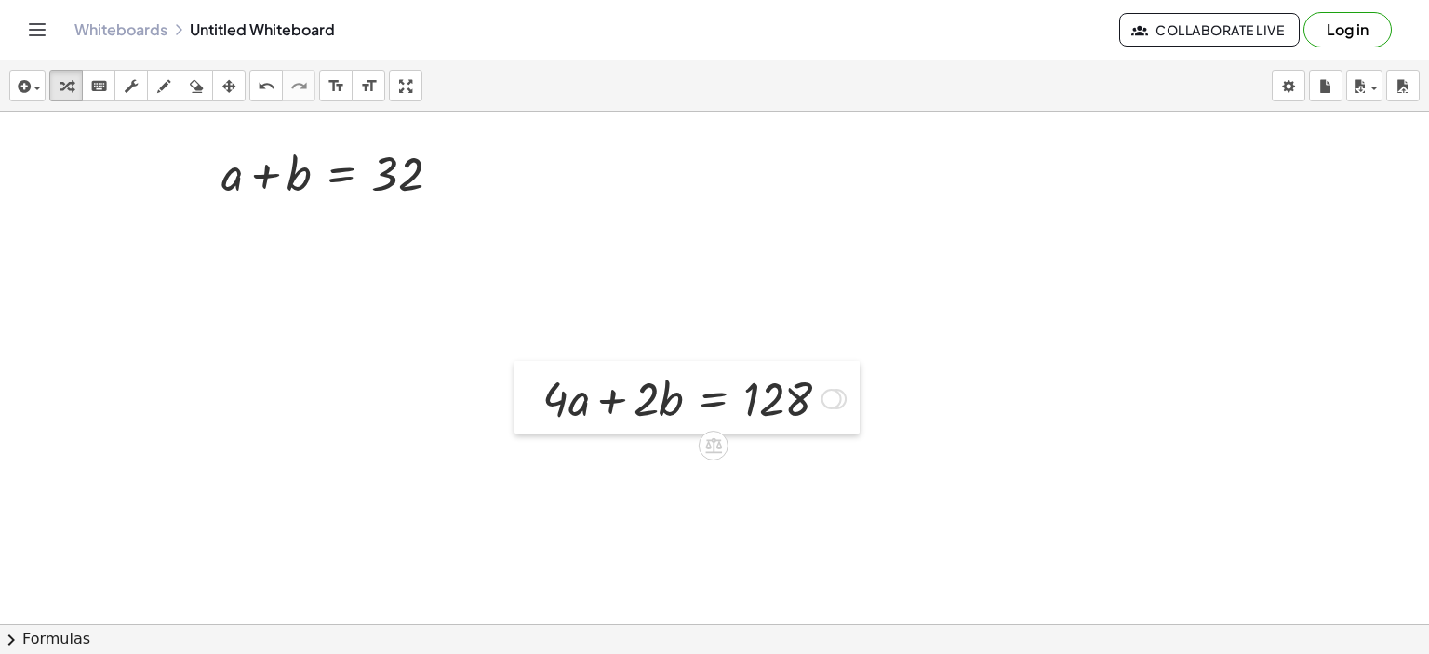
drag, startPoint x: 562, startPoint y: 392, endPoint x: 449, endPoint y: 360, distance: 117.9
click at [515, 371] on div at bounding box center [529, 397] width 28 height 73
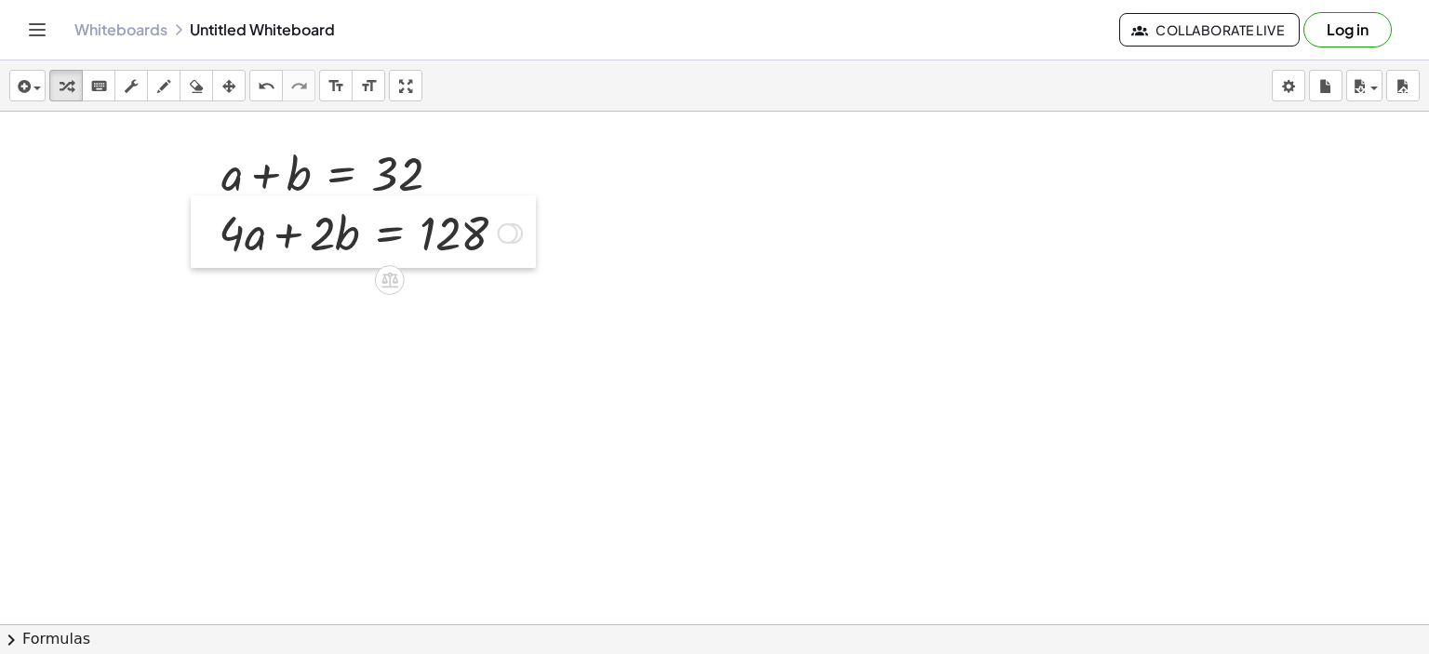
drag, startPoint x: 449, startPoint y: 360, endPoint x: 193, endPoint y: 223, distance: 290.2
click at [195, 222] on div at bounding box center [205, 231] width 28 height 73
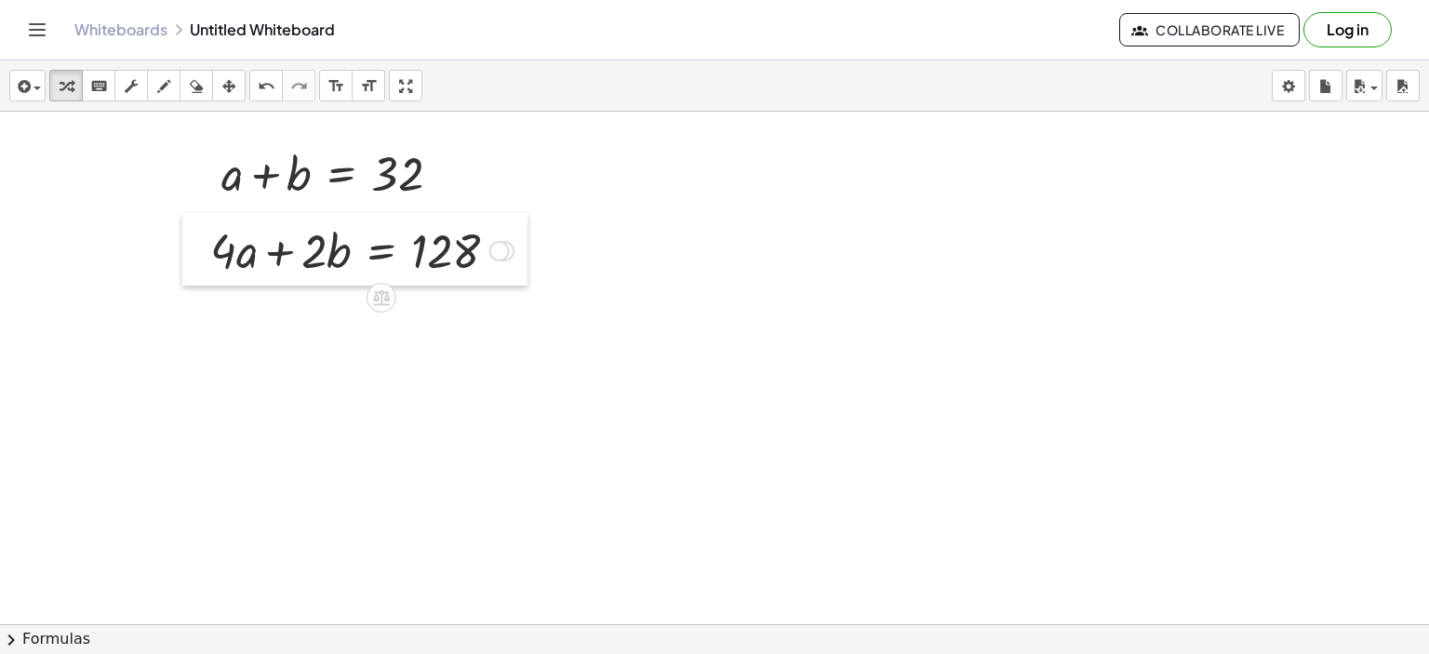
drag, startPoint x: 193, startPoint y: 223, endPoint x: 193, endPoint y: 234, distance: 10.2
click at [193, 234] on div at bounding box center [196, 249] width 28 height 73
drag, startPoint x: 206, startPoint y: 233, endPoint x: 184, endPoint y: 224, distance: 23.0
click at [184, 224] on div at bounding box center [175, 241] width 28 height 73
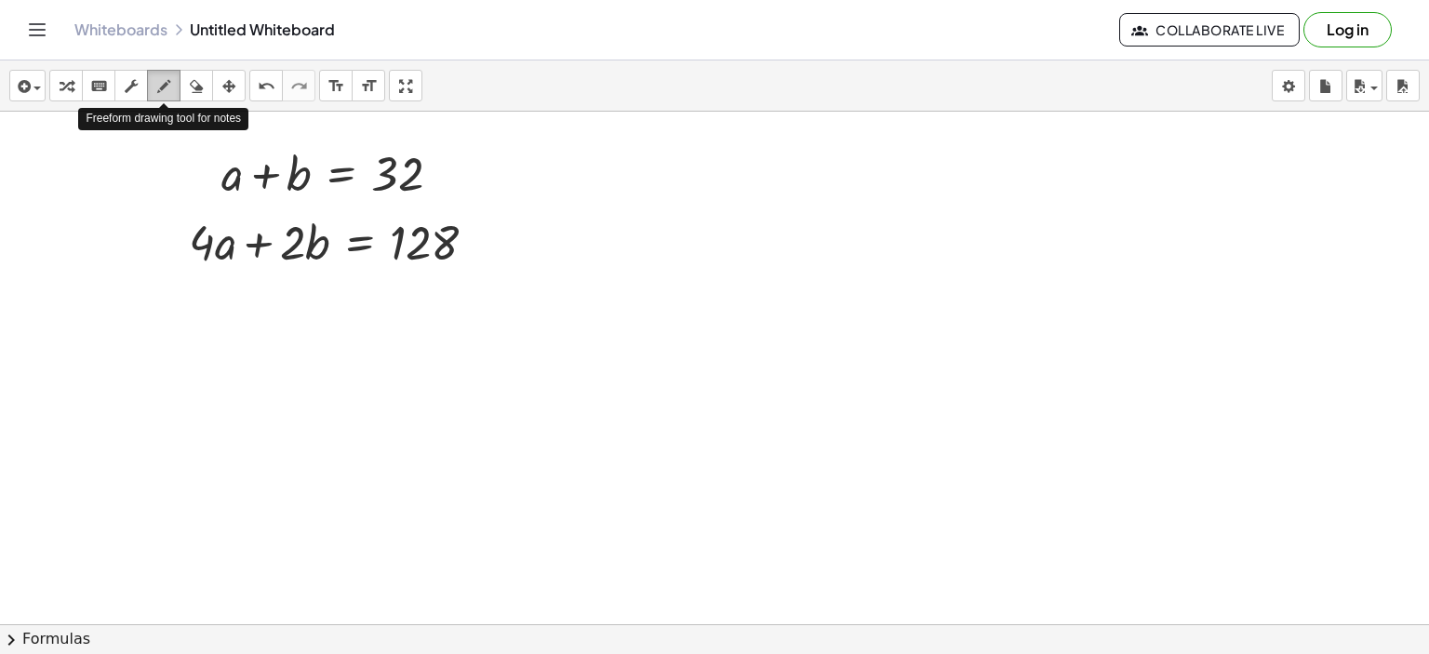
click at [162, 84] on icon "button" at bounding box center [163, 86] width 13 height 22
drag, startPoint x: 178, startPoint y: 137, endPoint x: 154, endPoint y: 223, distance: 89.9
click at [154, 210] on div at bounding box center [714, 625] width 1429 height 1026
click at [154, 222] on div at bounding box center [714, 625] width 1429 height 1026
drag, startPoint x: 154, startPoint y: 223, endPoint x: 171, endPoint y: 271, distance: 50.6
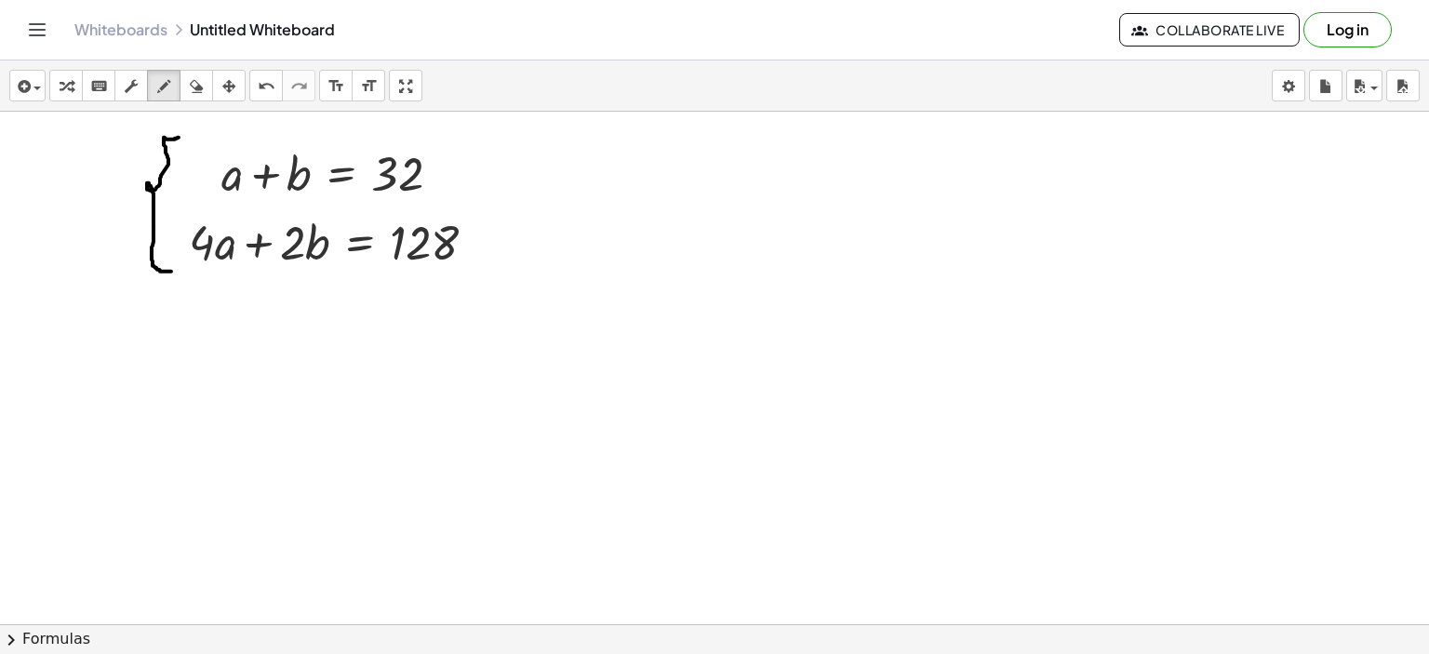
click at [171, 271] on div at bounding box center [714, 625] width 1429 height 1026
click at [202, 88] on icon "button" at bounding box center [196, 86] width 13 height 22
drag, startPoint x: 181, startPoint y: 136, endPoint x: 138, endPoint y: 238, distance: 111.0
click at [138, 238] on div at bounding box center [714, 625] width 1429 height 1026
click at [163, 81] on icon "button" at bounding box center [163, 86] width 13 height 22
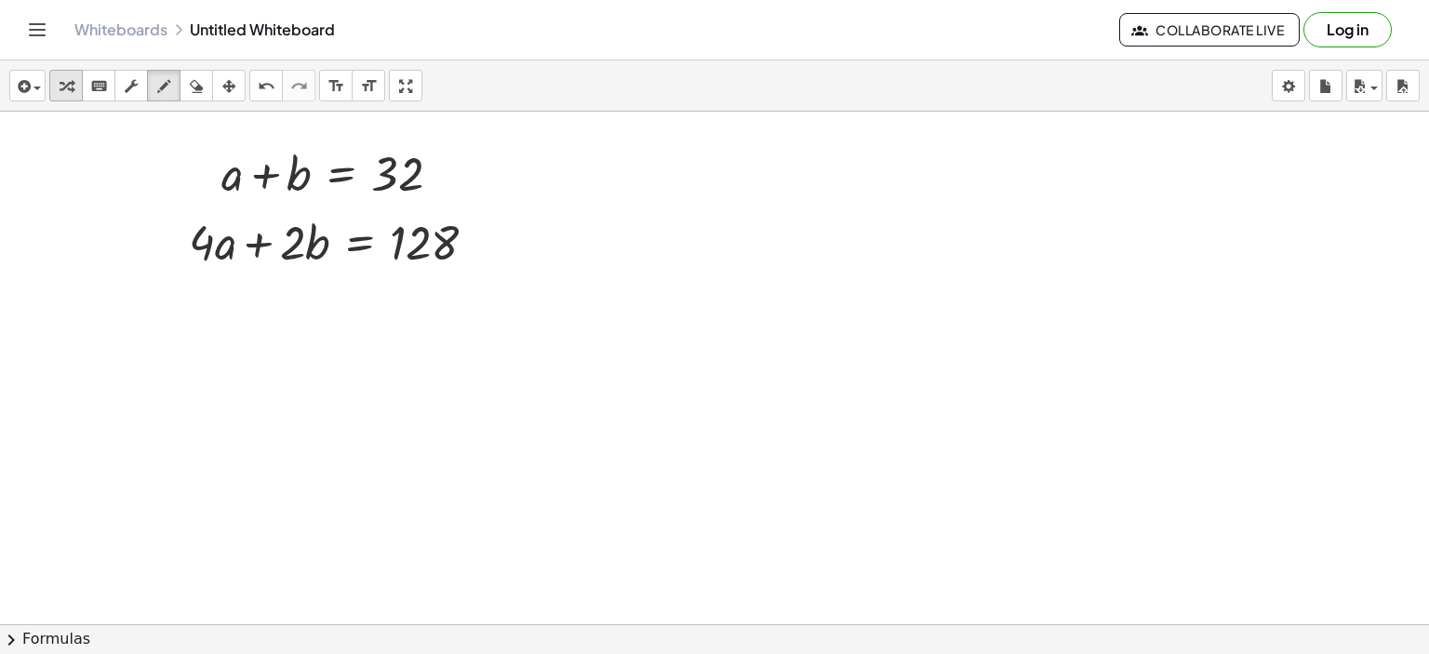
click at [60, 88] on icon "button" at bounding box center [66, 86] width 13 height 22
click at [193, 206] on div at bounding box center [184, 241] width 28 height 73
click at [334, 194] on div at bounding box center [338, 172] width 253 height 63
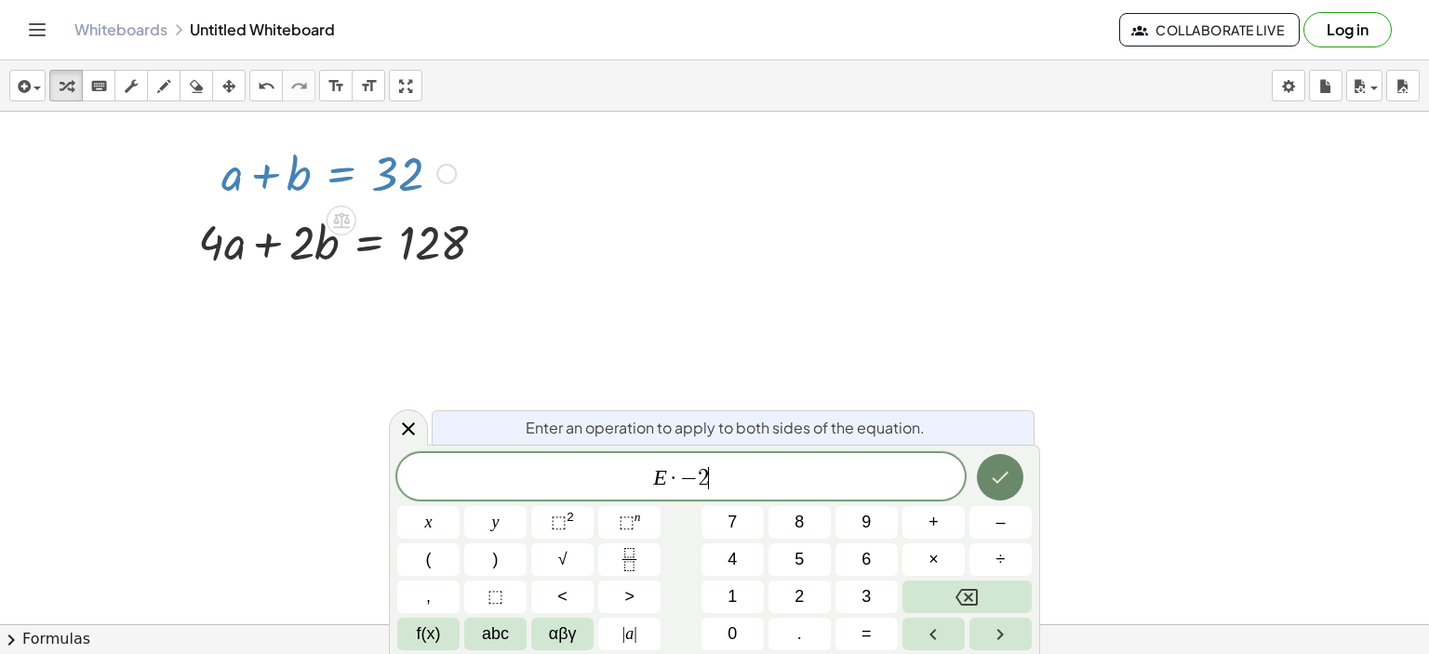
click at [997, 477] on icon "Done" at bounding box center [1000, 477] width 22 height 22
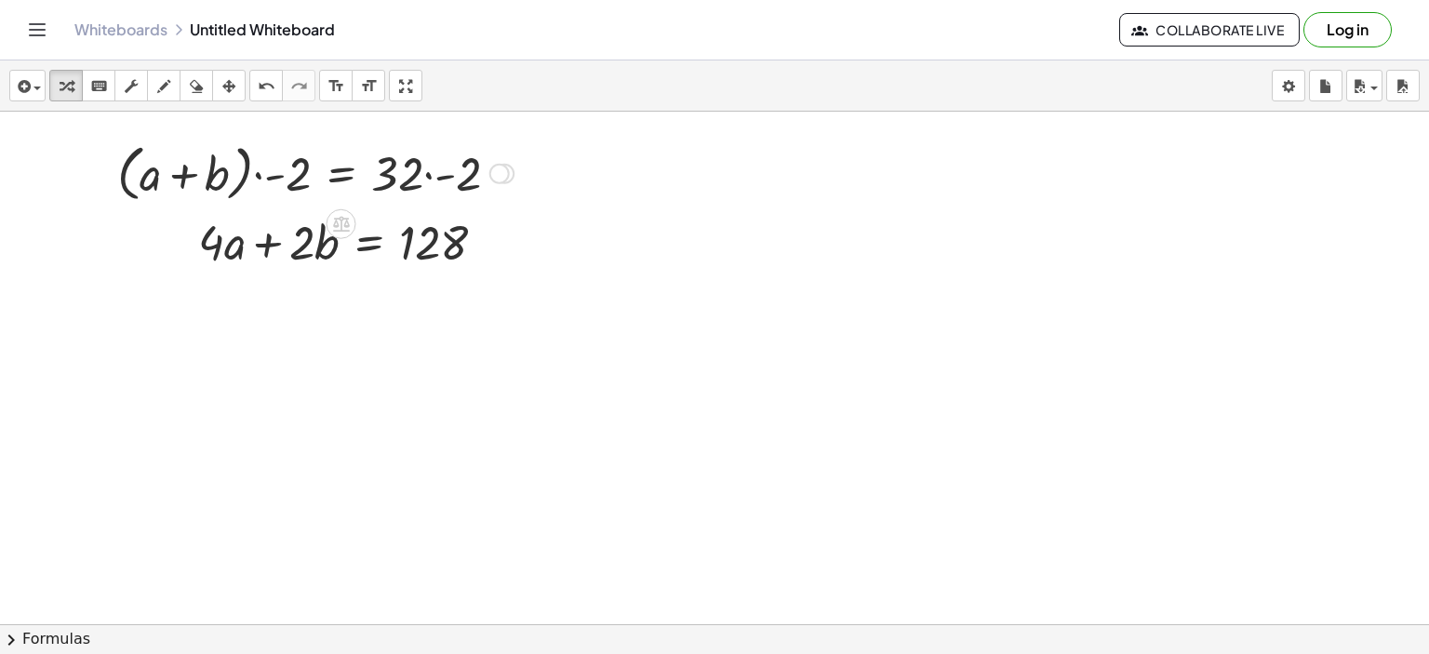
click at [261, 176] on div at bounding box center [315, 172] width 415 height 71
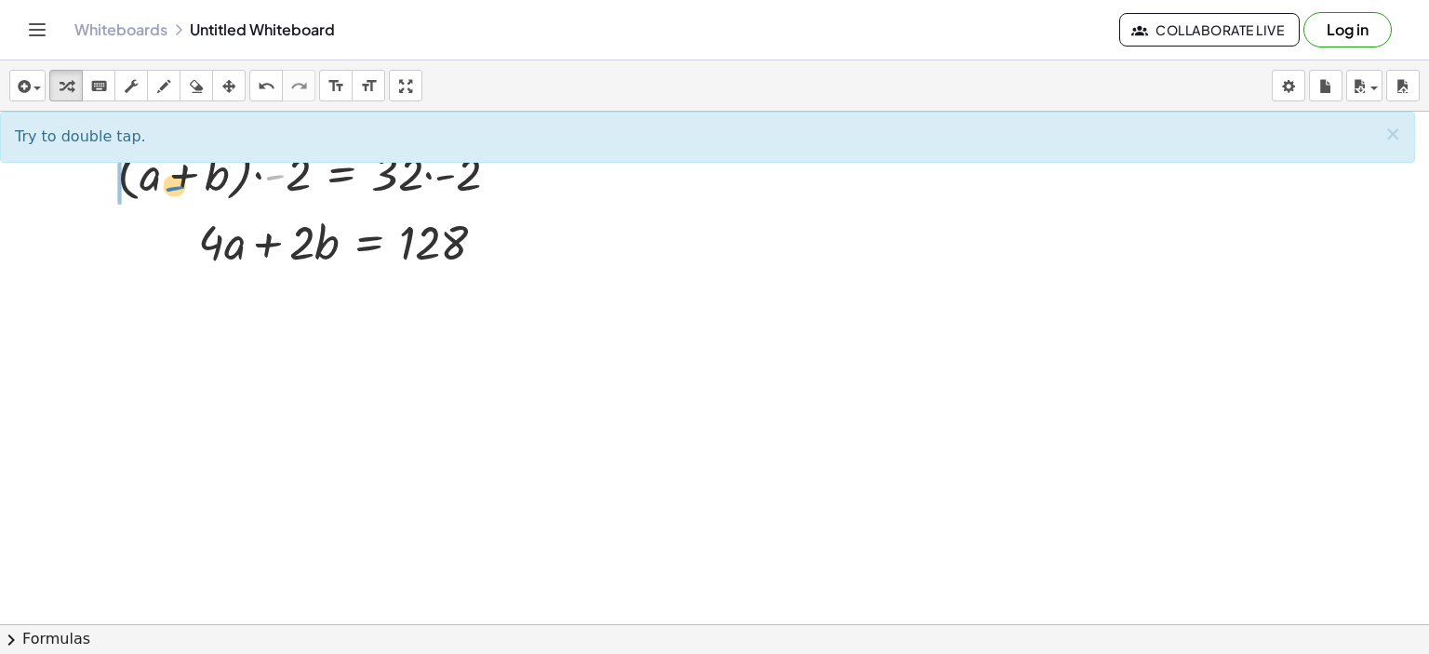
drag, startPoint x: 277, startPoint y: 173, endPoint x: 182, endPoint y: 182, distance: 95.4
click at [178, 184] on div at bounding box center [315, 172] width 415 height 71
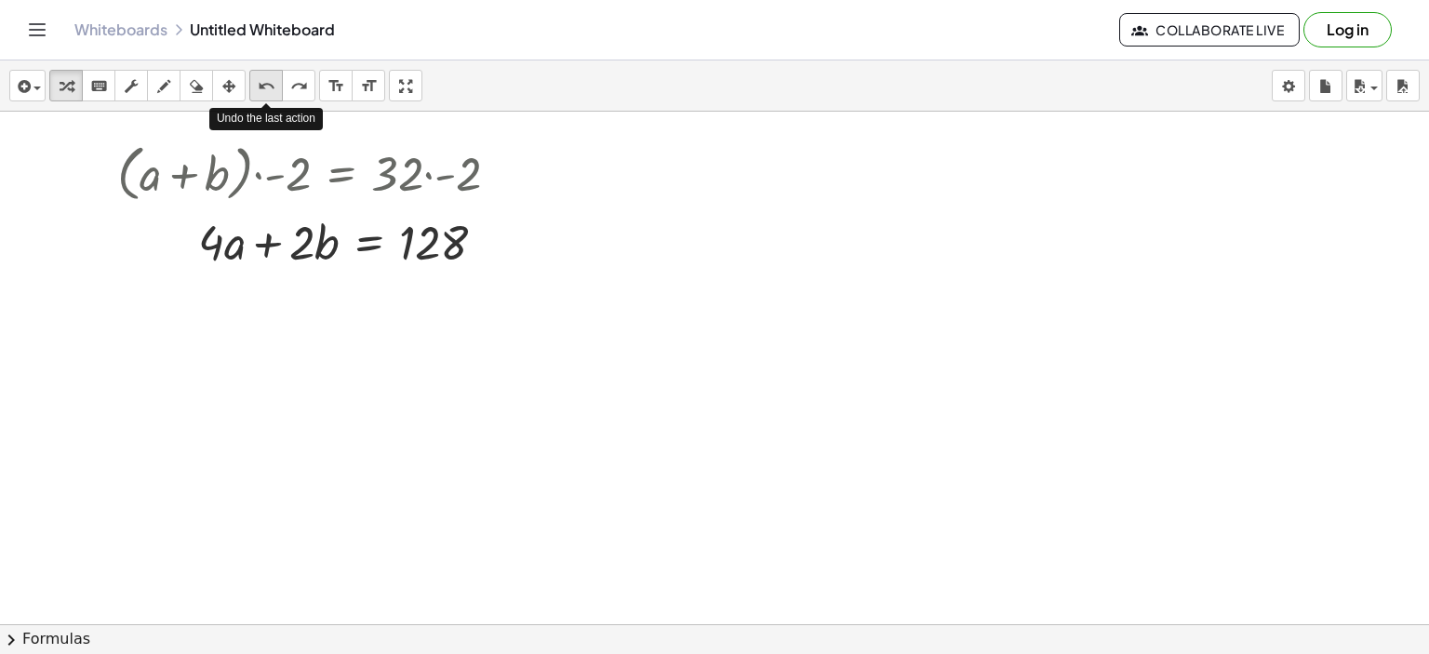
click at [261, 87] on icon "undo" at bounding box center [267, 86] width 18 height 22
click at [258, 172] on div at bounding box center [315, 172] width 415 height 71
click at [257, 173] on div at bounding box center [315, 172] width 415 height 71
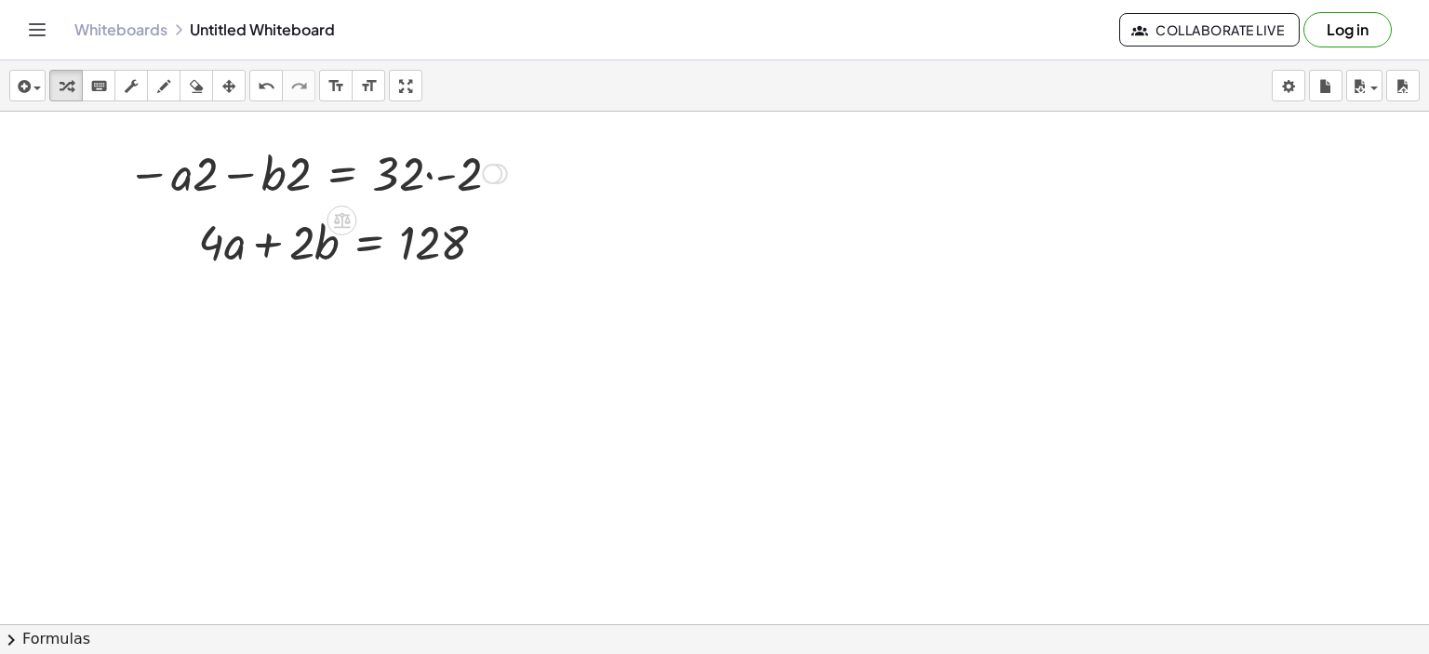
click at [430, 174] on div at bounding box center [317, 172] width 398 height 63
drag, startPoint x: 205, startPoint y: 181, endPoint x: 175, endPoint y: 187, distance: 30.3
click at [175, 187] on div at bounding box center [298, 172] width 361 height 63
drag, startPoint x: 294, startPoint y: 186, endPoint x: 262, endPoint y: 181, distance: 32.9
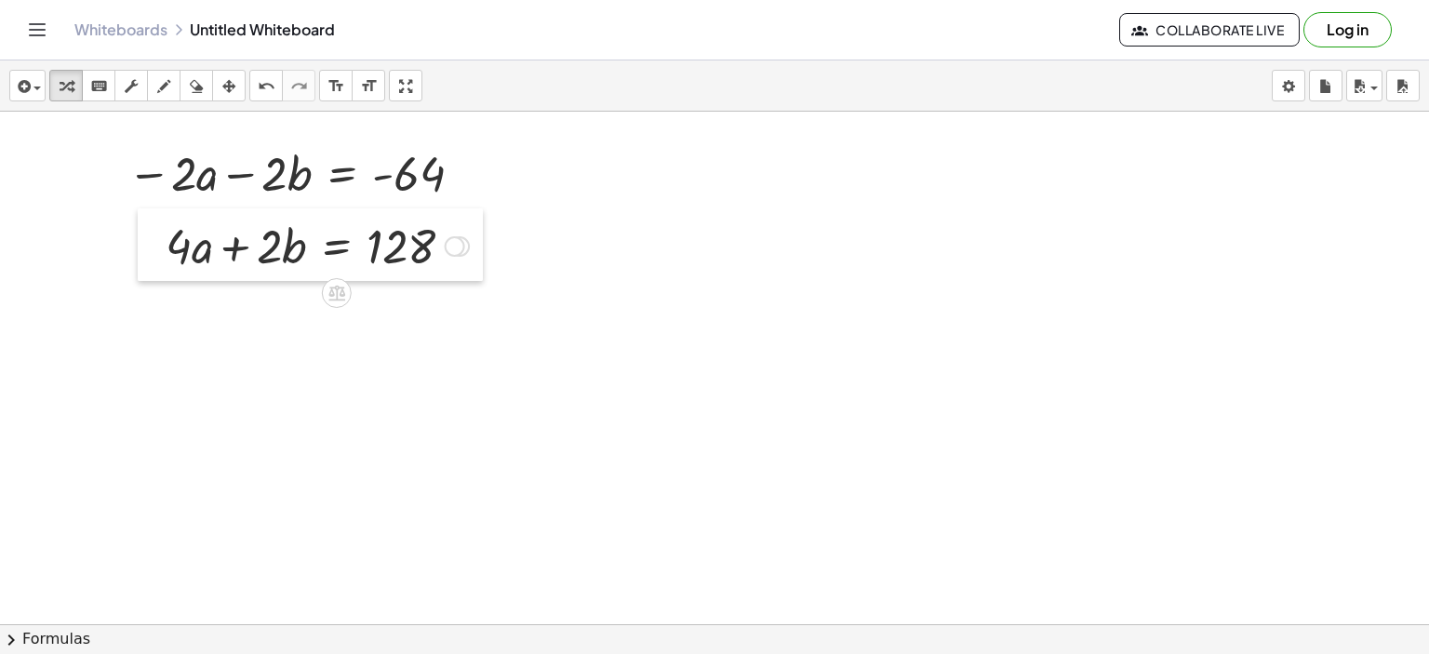
drag, startPoint x: 195, startPoint y: 255, endPoint x: 168, endPoint y: 258, distance: 28.1
click at [165, 259] on div at bounding box center [152, 244] width 28 height 73
click at [226, 85] on icon "button" at bounding box center [228, 86] width 13 height 22
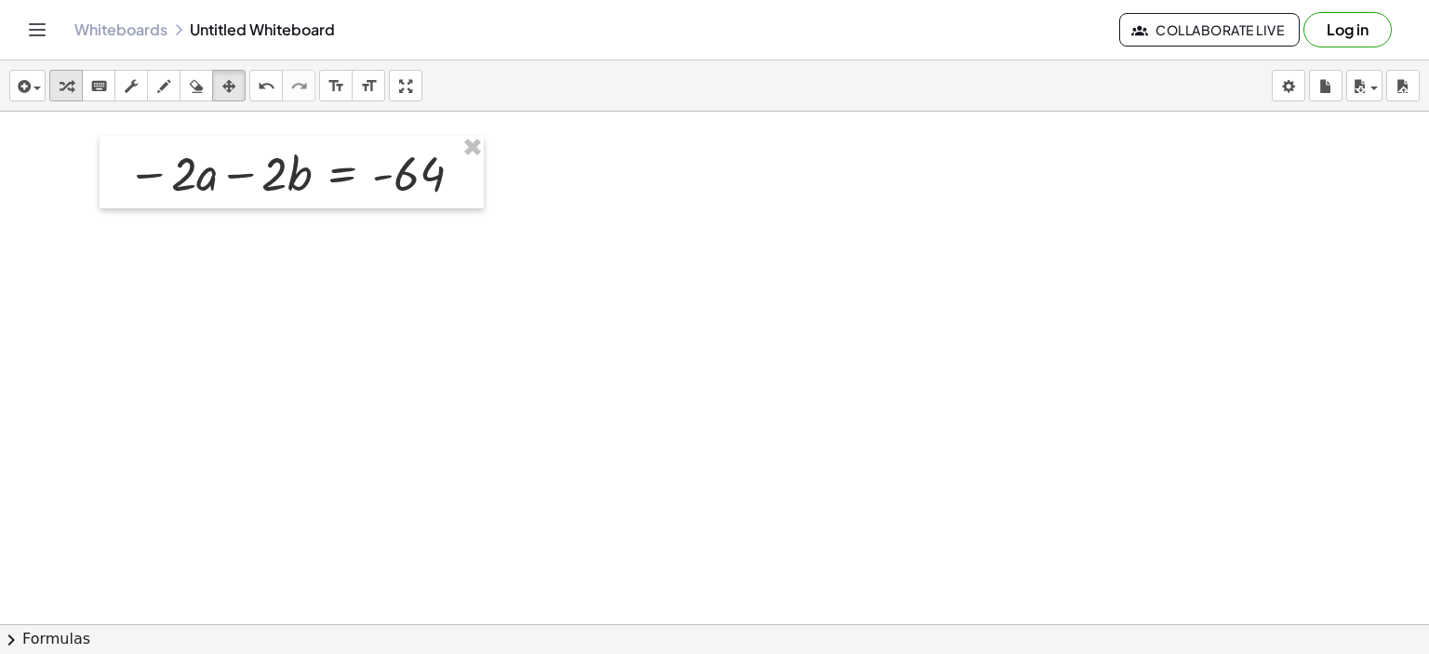
click at [65, 84] on icon "button" at bounding box center [66, 86] width 13 height 22
click at [232, 189] on div at bounding box center [298, 172] width 361 height 63
click at [450, 174] on div at bounding box center [455, 174] width 20 height 20
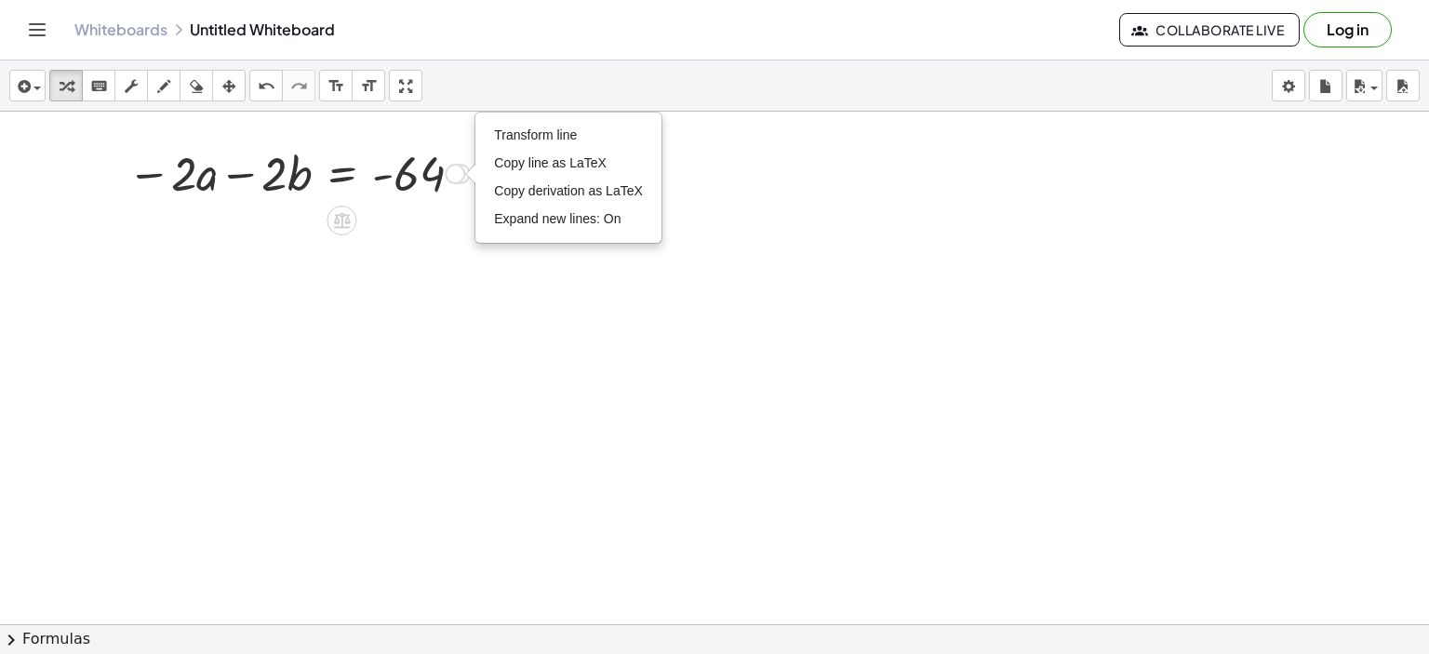
drag, startPoint x: 450, startPoint y: 174, endPoint x: 446, endPoint y: 217, distance: 43.1
click at [342, 174] on div "a b = - − · · 2 − · · 2 64 Transform line Copy line as LaTeX Copy derivation as…" at bounding box center [342, 174] width 0 height 0
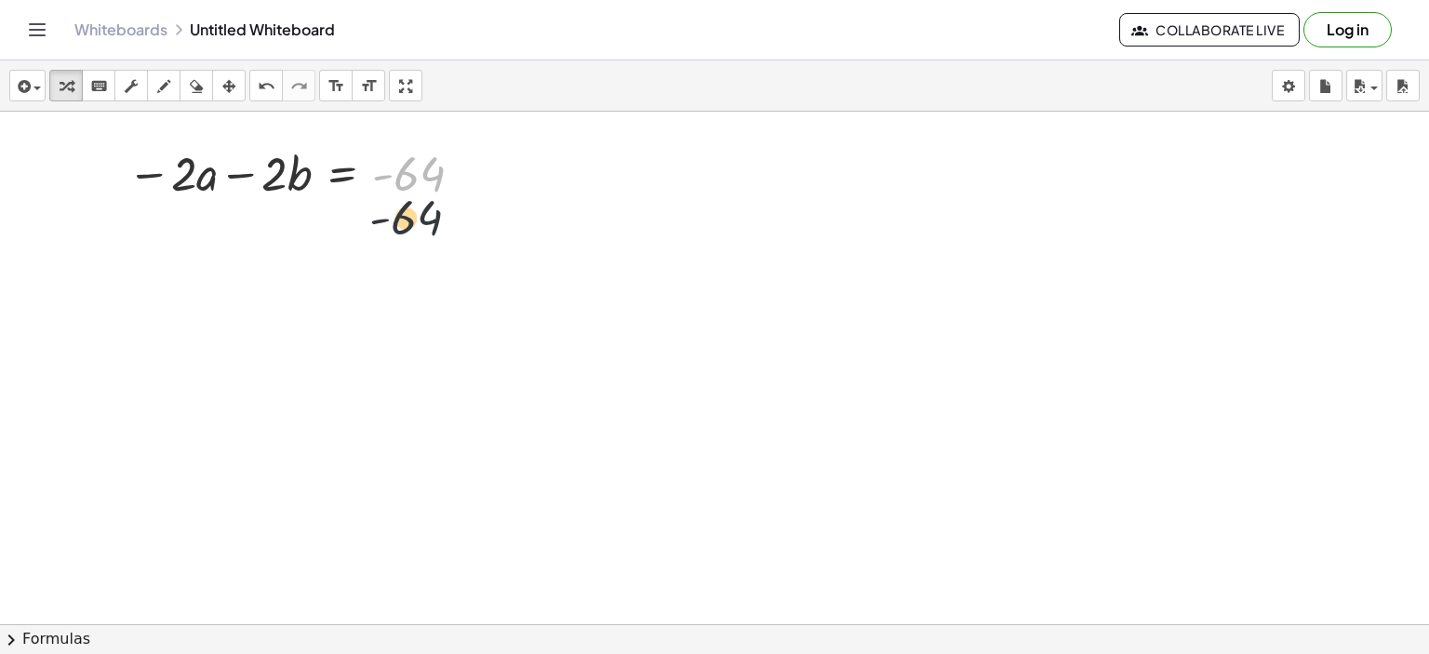
drag, startPoint x: 446, startPoint y: 217, endPoint x: 440, endPoint y: 286, distance: 69.1
click at [440, 286] on div "+ a + b = 32 · ( + a + b ) · - 2 = · 32 · - 2 − · a · 2 − · b · 2 = · 32 · - 2 …" at bounding box center [714, 625] width 1429 height 1026
drag, startPoint x: 455, startPoint y: 177, endPoint x: 446, endPoint y: 221, distance: 45.6
click at [452, 184] on div "Transform line Copy line as LaTeX Copy derivation as LaTeX Expand new lines: On" at bounding box center [455, 174] width 20 height 20
drag, startPoint x: 446, startPoint y: 221, endPoint x: 439, endPoint y: 239, distance: 18.8
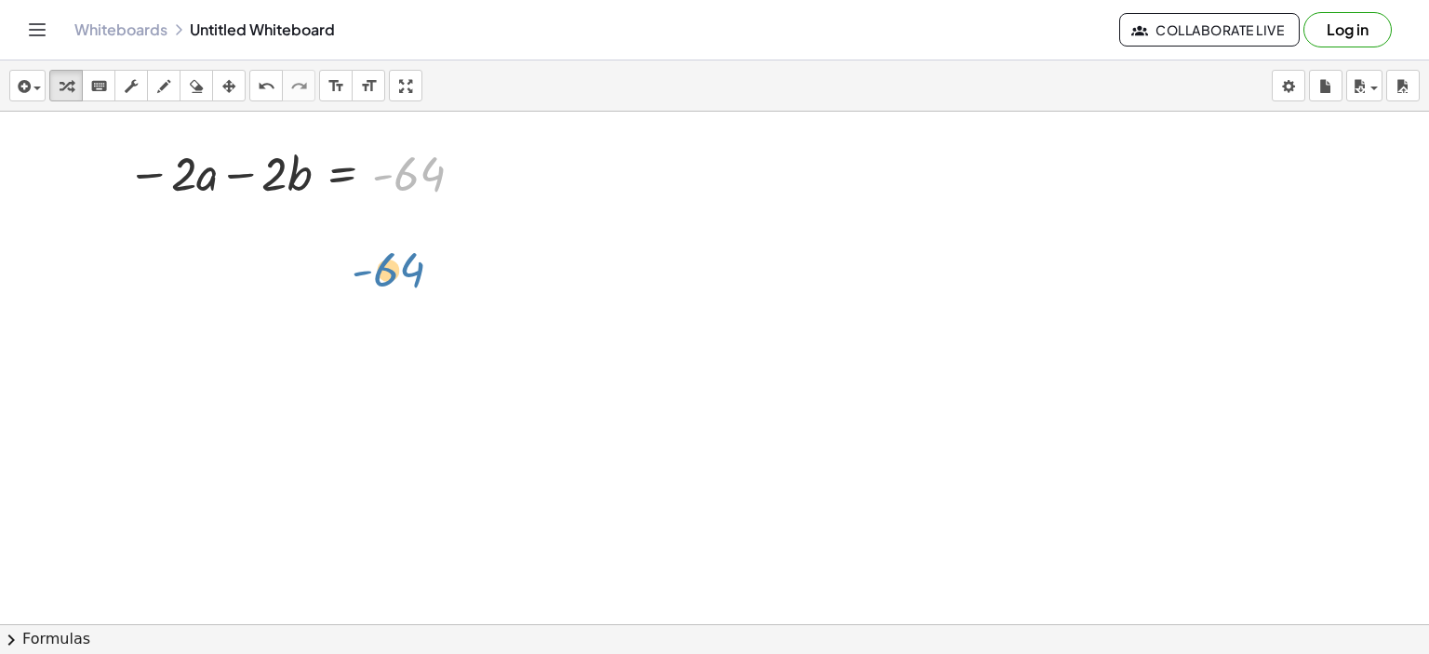
click at [430, 288] on div "+ a + b = 32 · ( + a + b ) · - 2 = · 32 · - 2 − · a · 2 − · b · 2 = · 32 · - 2 …" at bounding box center [714, 625] width 1429 height 1026
drag, startPoint x: 470, startPoint y: 174, endPoint x: 463, endPoint y: 219, distance: 45.3
click at [342, 174] on div "a b = - − · · 2 − · · 2 64 Transform line Copy line as LaTeX Copy derivation as…" at bounding box center [342, 174] width 0 height 0
click at [281, 177] on div at bounding box center [298, 172] width 361 height 63
click at [449, 170] on div "Transform line Copy line as LaTeX Copy derivation as LaTeX Expand new lines: On" at bounding box center [455, 174] width 20 height 20
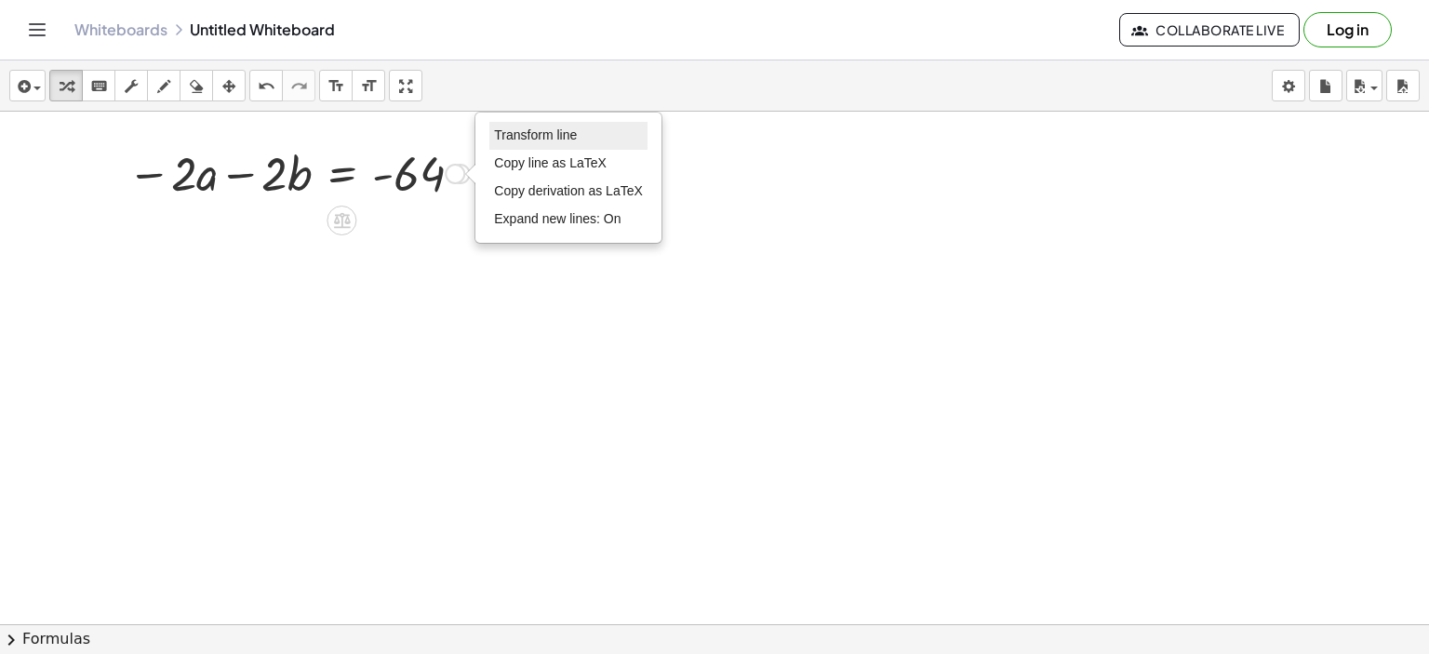
click at [515, 133] on span "Transform line" at bounding box center [535, 134] width 83 height 15
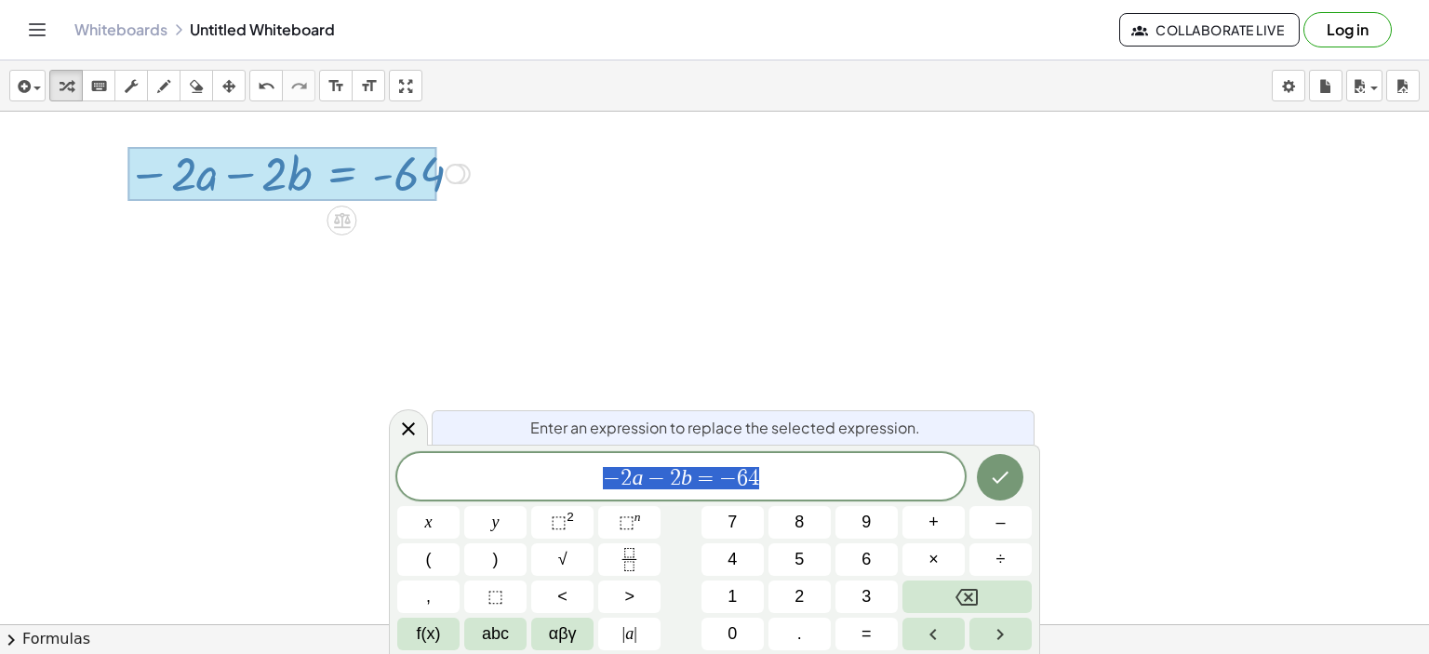
click at [409, 427] on icon at bounding box center [408, 429] width 22 height 22
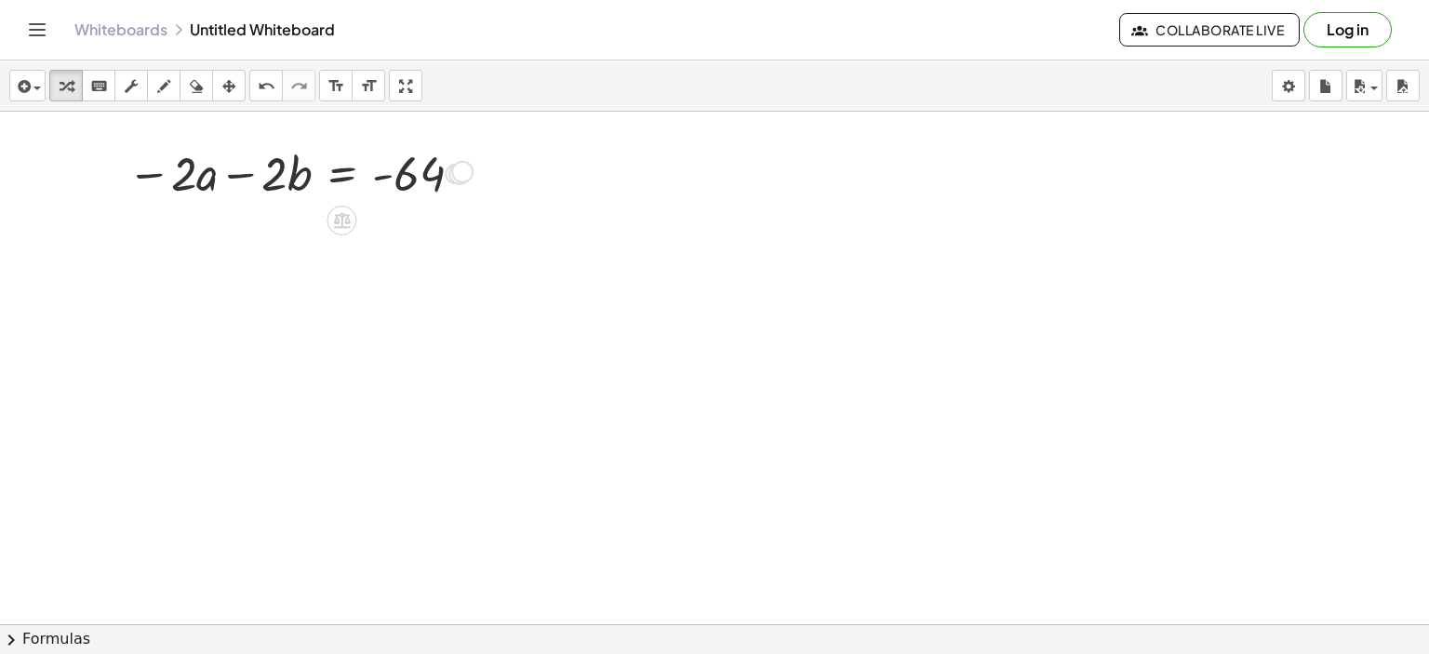
click at [450, 179] on div "Transform line Copy line as LaTeX Copy derivation as LaTeX Expand new lines: On" at bounding box center [455, 174] width 20 height 20
drag, startPoint x: 186, startPoint y: 176, endPoint x: 187, endPoint y: 195, distance: 19.6
click at [182, 208] on div "+ a + b = 32 · ( + a + b ) · - 2 = · 32 · - 2 − · a · 2 − · b · 2 = · 32 · - 2 …" at bounding box center [714, 625] width 1429 height 1026
click at [187, 196] on div "+ a + b = 32 · ( + a + b ) · - 2 = · 32 · - 2 − · a · 2 − · b · 2 = · 32 · - 2 …" at bounding box center [292, 172] width 384 height 73
click at [187, 193] on div at bounding box center [298, 172] width 361 height 63
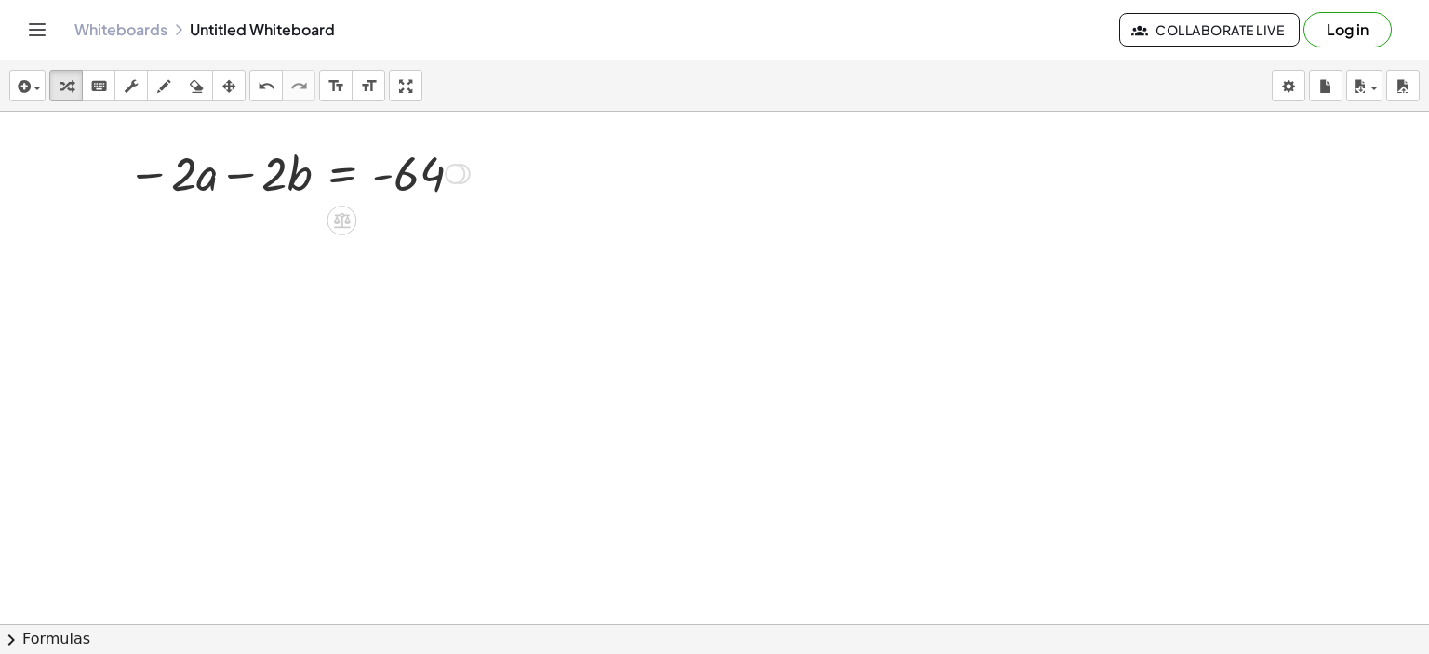
drag, startPoint x: 235, startPoint y: 185, endPoint x: 236, endPoint y: 209, distance: 24.3
click at [237, 209] on div "+ a + b = 32 · ( + a + b ) · - 2 = · 32 · - 2 − · a · 2 − · b · 2 = · 32 · - 2 …" at bounding box center [714, 625] width 1429 height 1026
drag, startPoint x: 338, startPoint y: 220, endPoint x: 330, endPoint y: 309, distance: 89.6
click at [330, 309] on div "+ a + b = 32 · ( + a + b ) · - 2 = · 32 · - 2 − · a · 2 − · b · 2 = · 32 · - 2 …" at bounding box center [714, 625] width 1429 height 1026
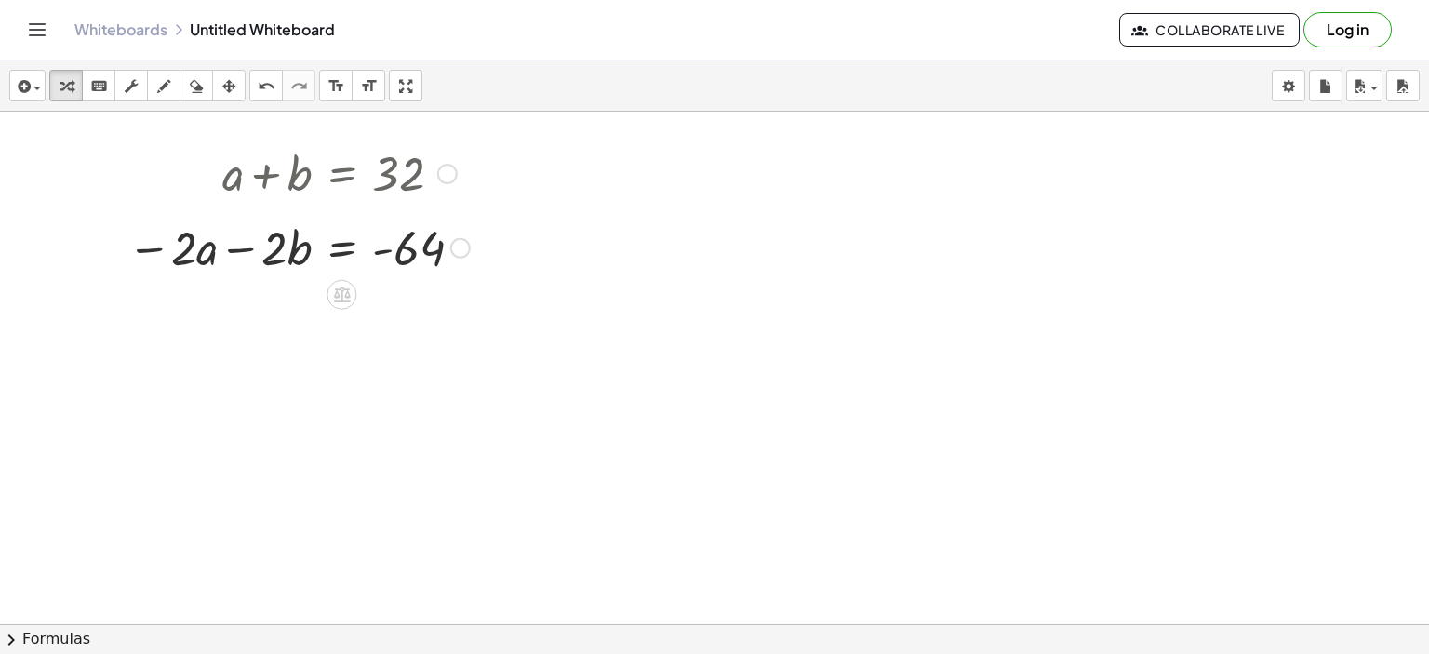
drag, startPoint x: 469, startPoint y: 173, endPoint x: 462, endPoint y: 256, distance: 83.2
click at [462, 256] on div at bounding box center [460, 248] width 20 height 20
click at [449, 167] on div at bounding box center [447, 174] width 20 height 20
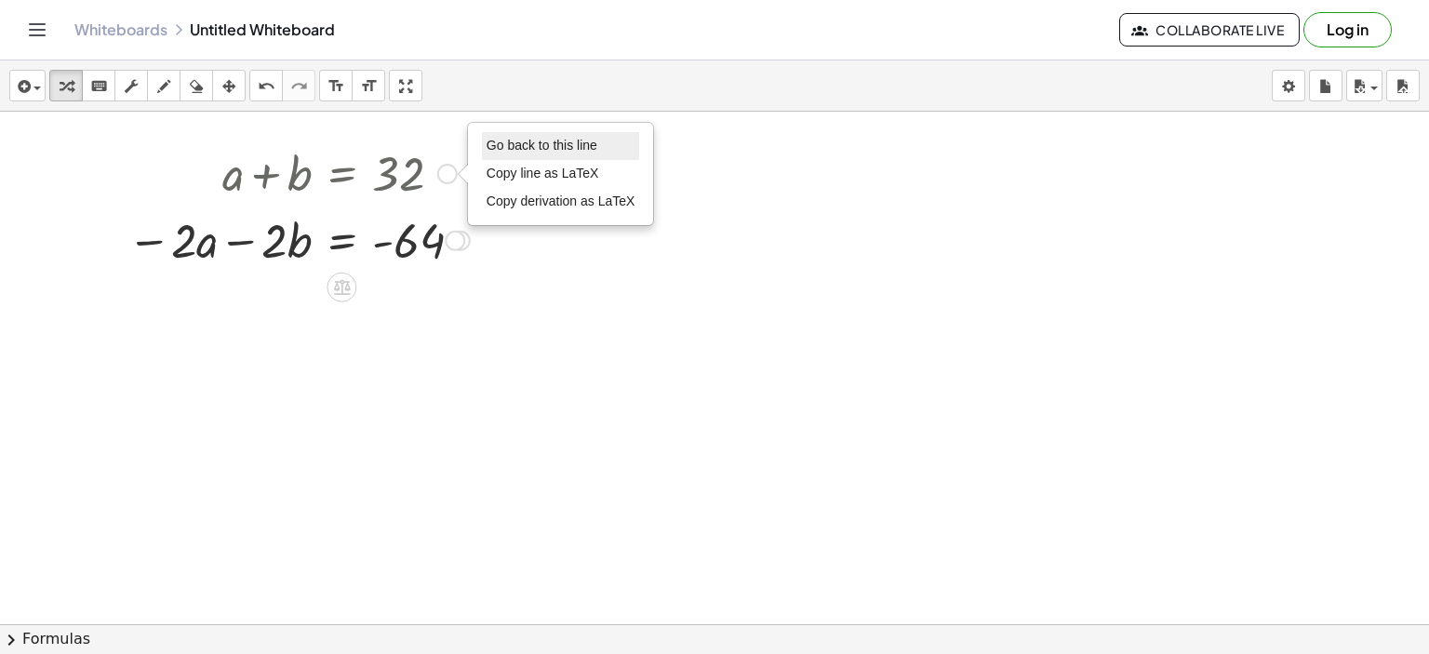
click at [512, 148] on span "Go back to this line" at bounding box center [542, 145] width 111 height 15
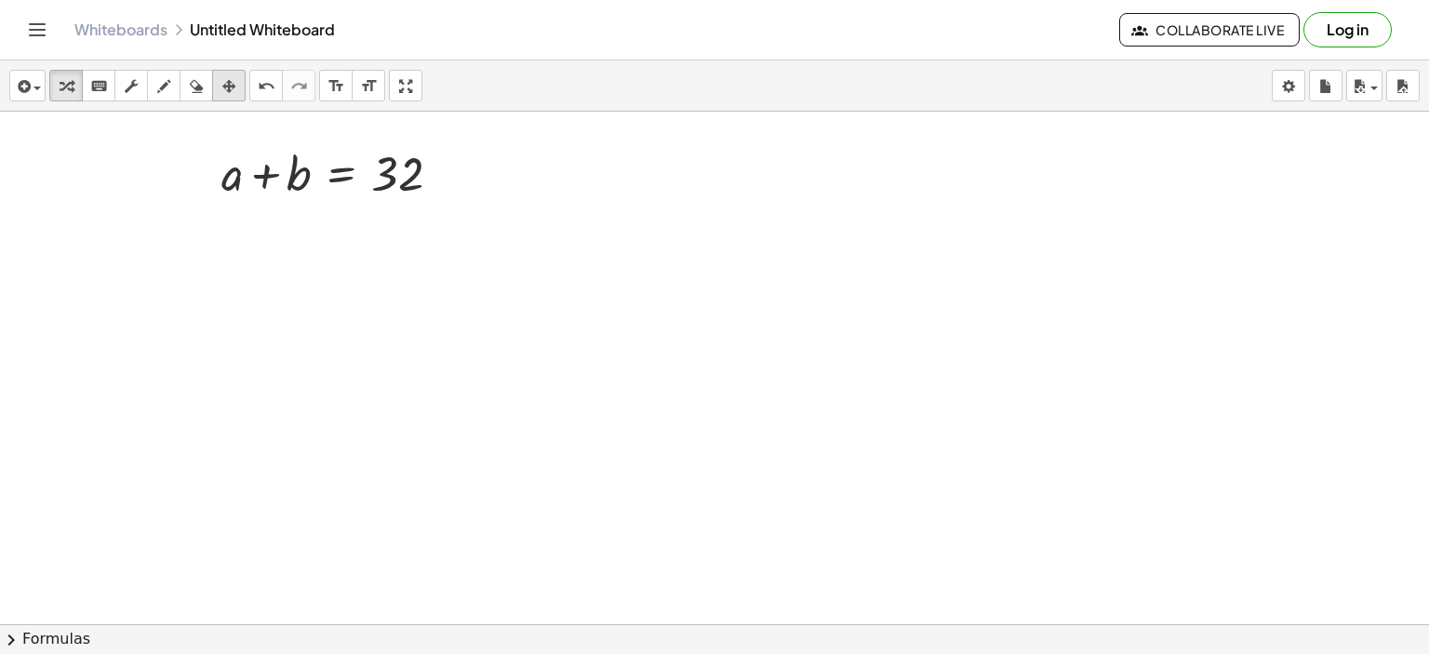
click at [224, 76] on icon "button" at bounding box center [228, 86] width 13 height 22
click at [61, 88] on icon "button" at bounding box center [66, 86] width 13 height 22
click at [738, 420] on div at bounding box center [714, 625] width 1429 height 1026
click at [615, 405] on div at bounding box center [714, 625] width 1429 height 1026
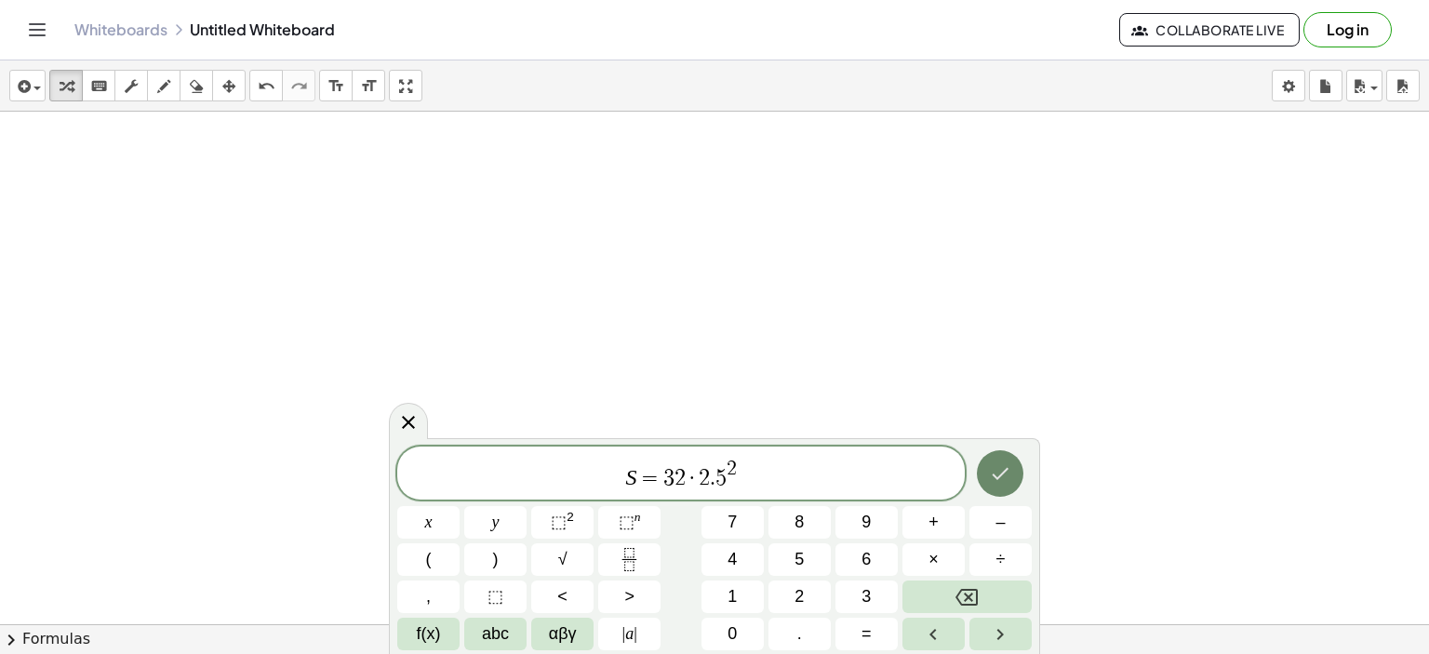
click at [993, 477] on icon "Done" at bounding box center [1000, 474] width 22 height 22
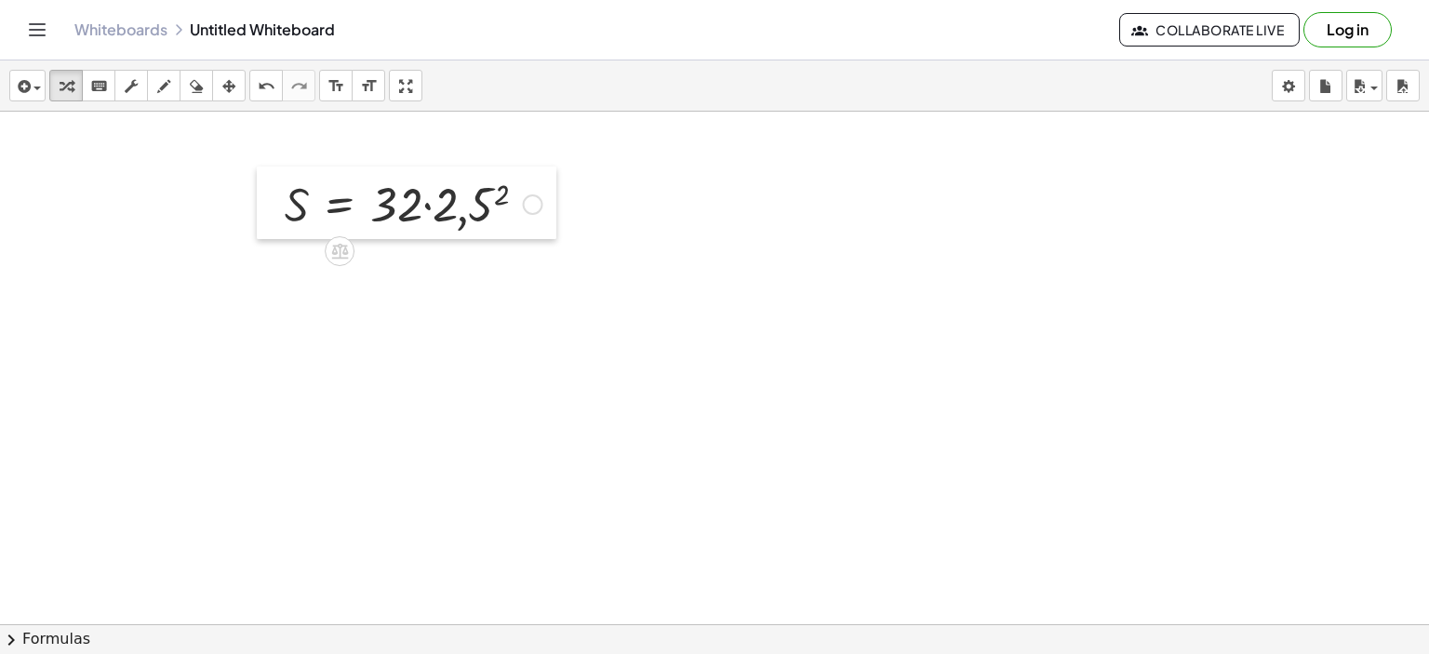
drag, startPoint x: 637, startPoint y: 423, endPoint x: 278, endPoint y: 184, distance: 430.8
click at [278, 184] on div at bounding box center [271, 203] width 28 height 73
click at [503, 190] on div at bounding box center [413, 202] width 276 height 63
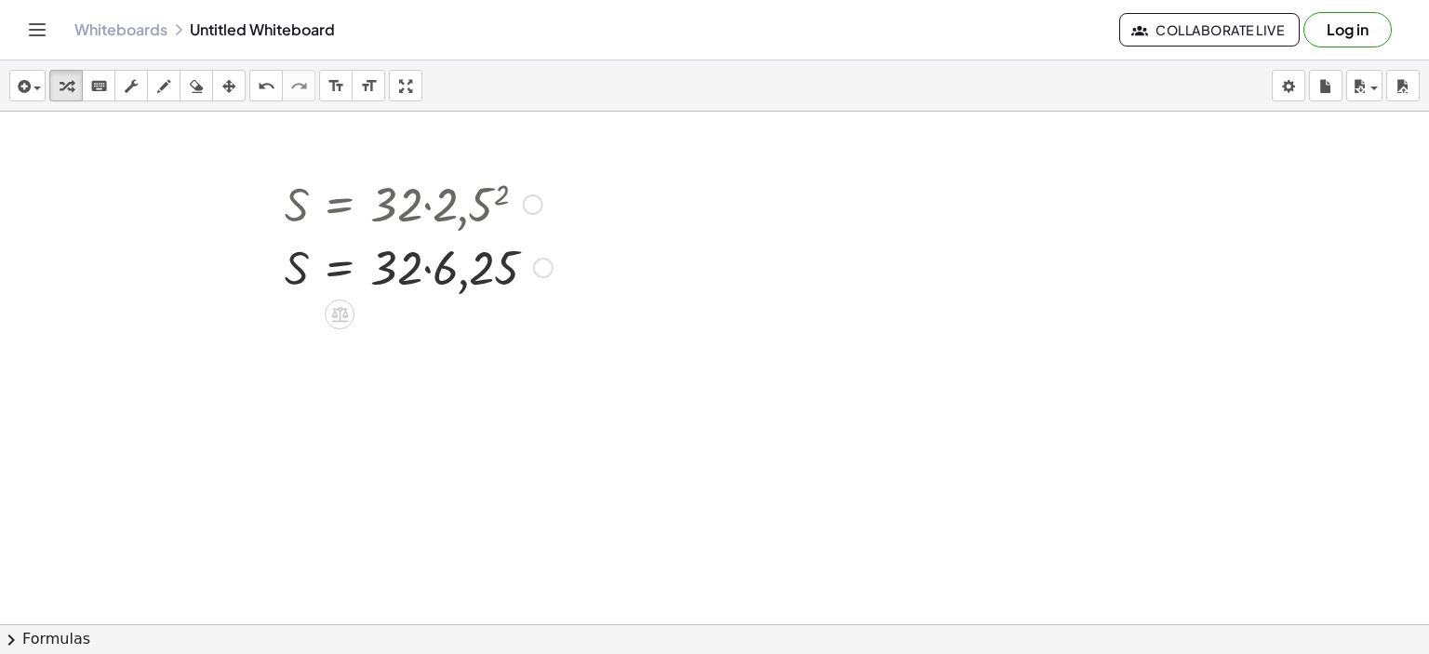
click at [427, 270] on div at bounding box center [418, 266] width 287 height 63
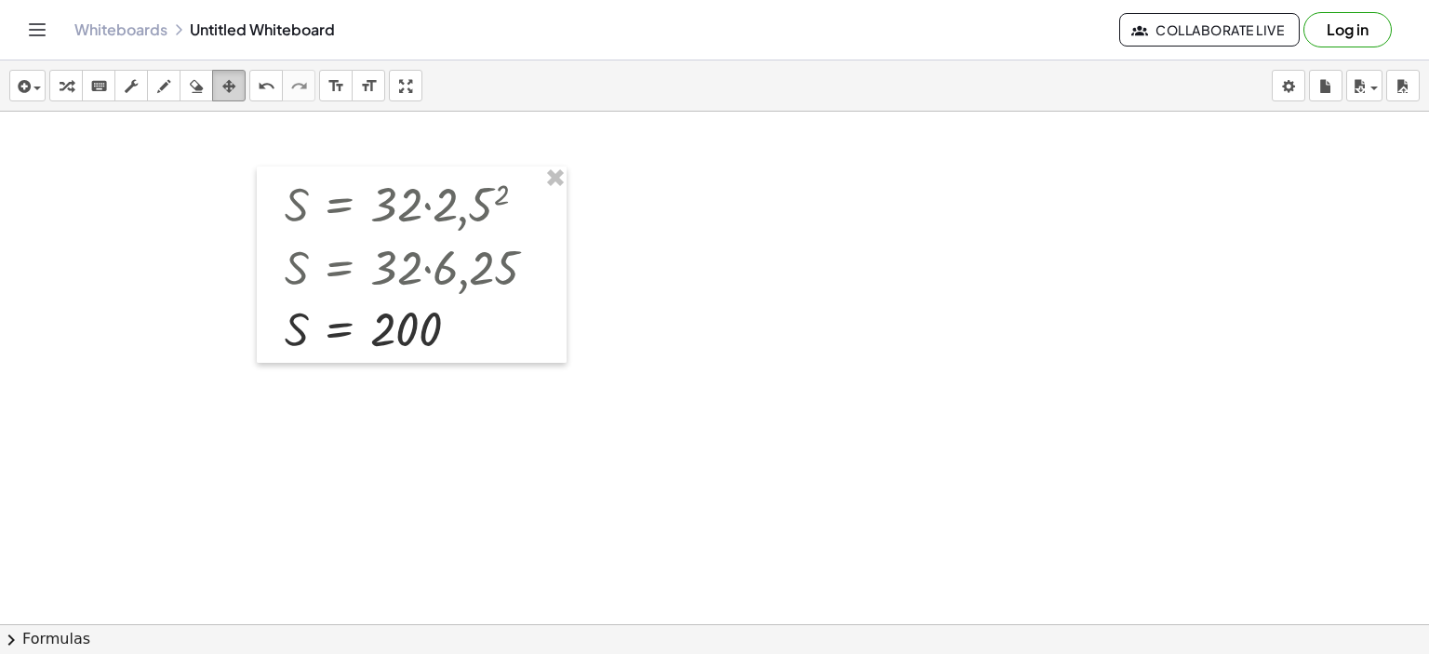
click at [227, 83] on icon "button" at bounding box center [228, 86] width 13 height 22
click at [563, 175] on div at bounding box center [714, 625] width 1429 height 1026
